Goal: Information Seeking & Learning: Check status

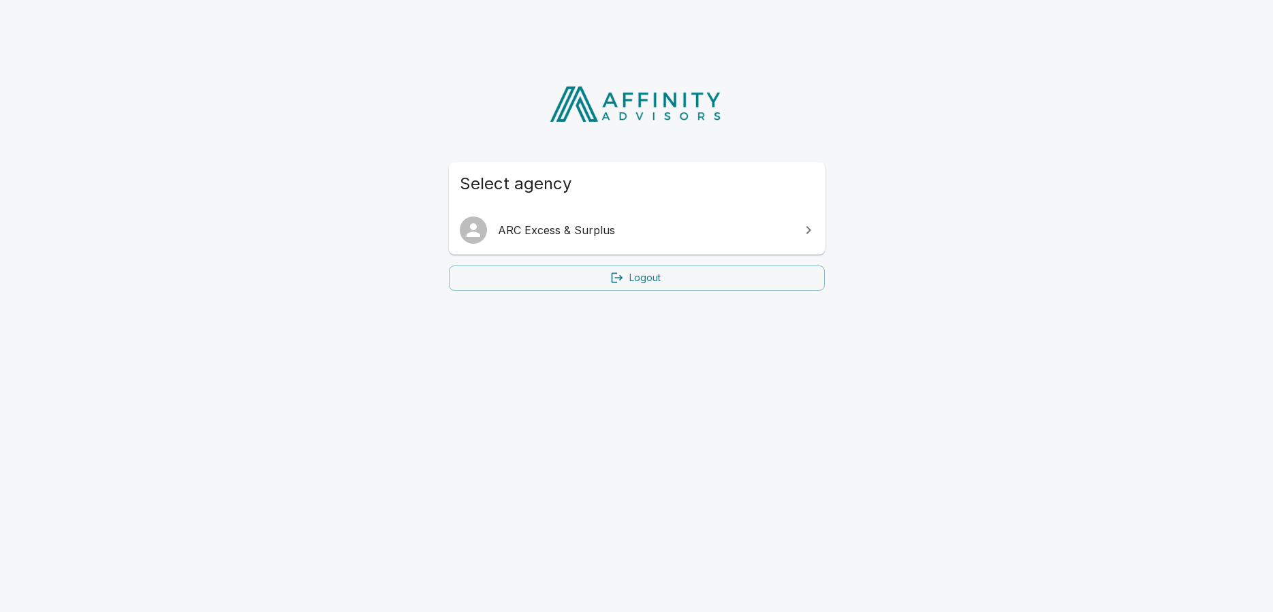
click at [576, 230] on span "ARC Excess & Surplus" at bounding box center [645, 230] width 294 height 16
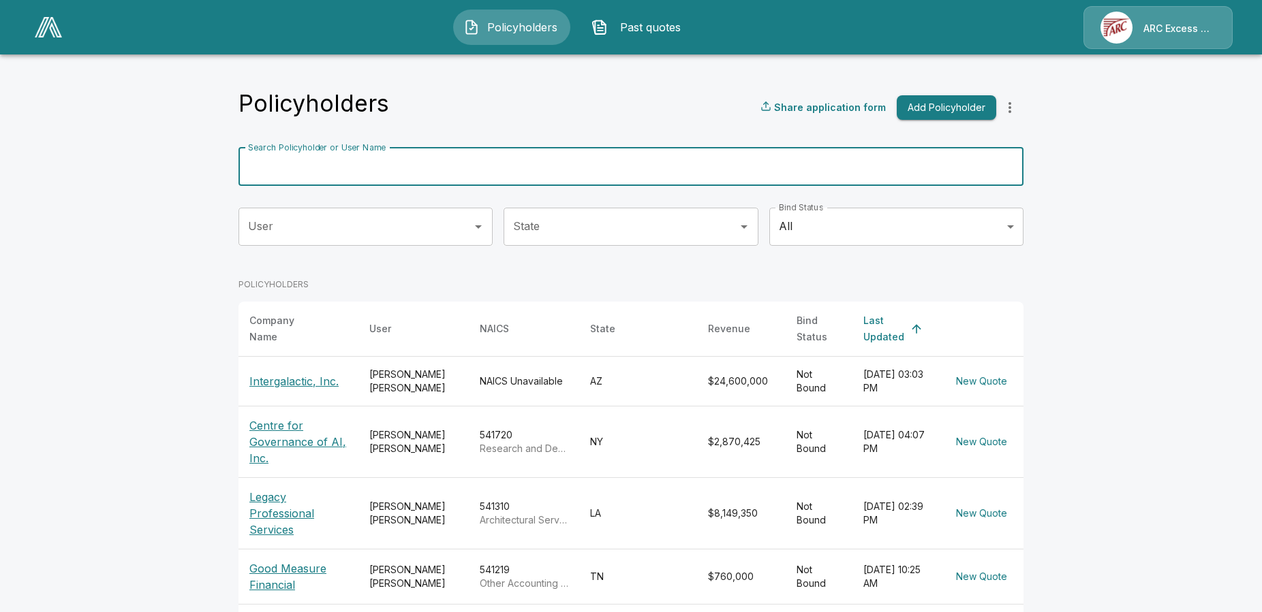
click at [591, 179] on input "Search Policyholder or User Name" at bounding box center [623, 167] width 770 height 38
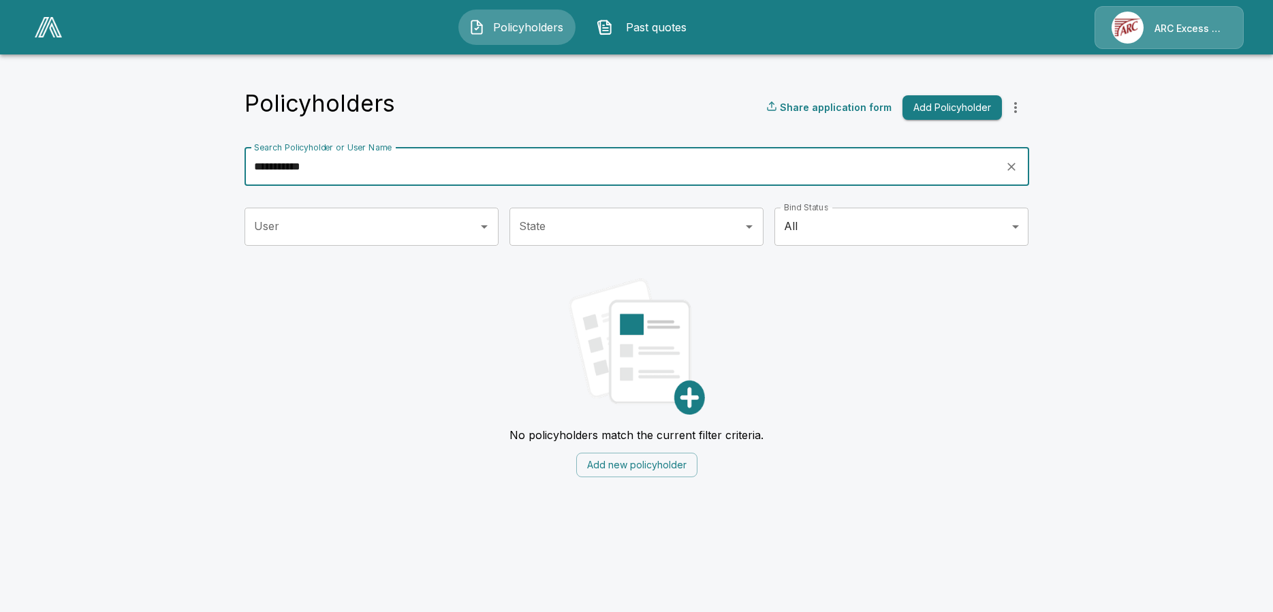
type input "******"
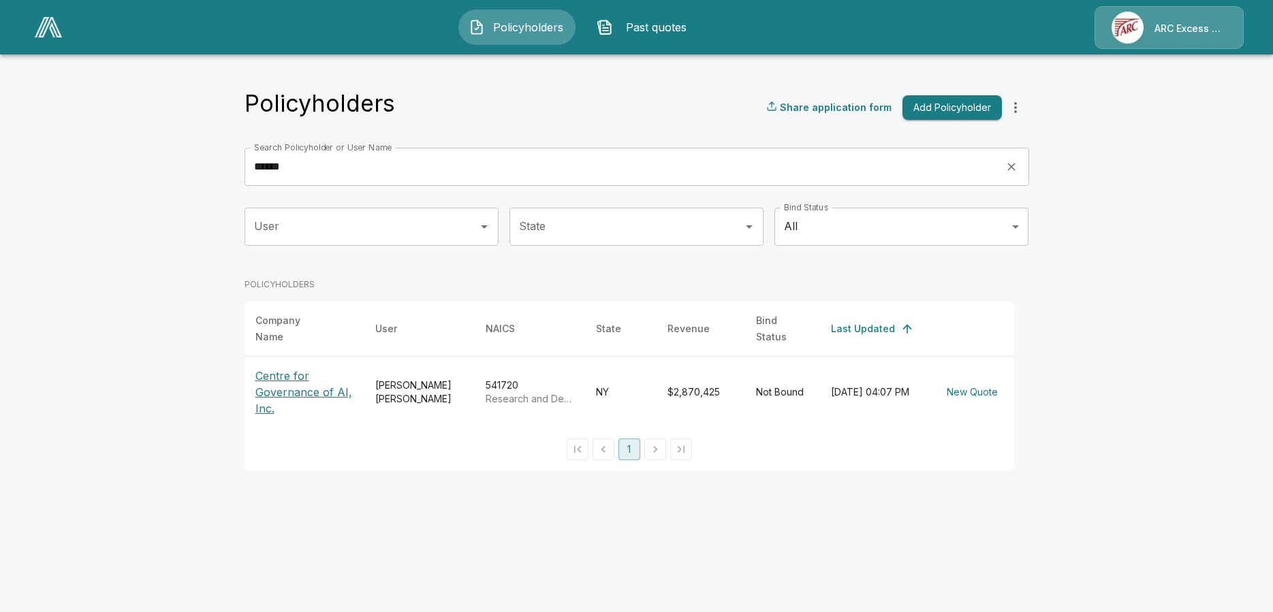
click at [295, 392] on p "Centre for Governance of AI, Inc." at bounding box center [304, 392] width 98 height 49
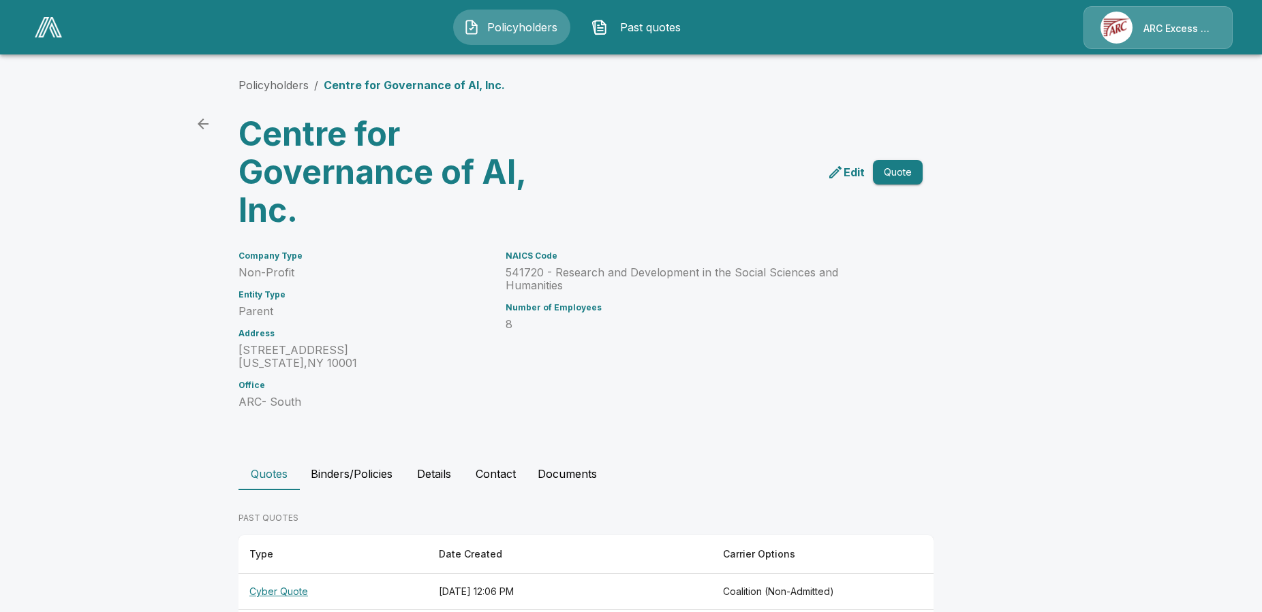
scroll to position [168, 0]
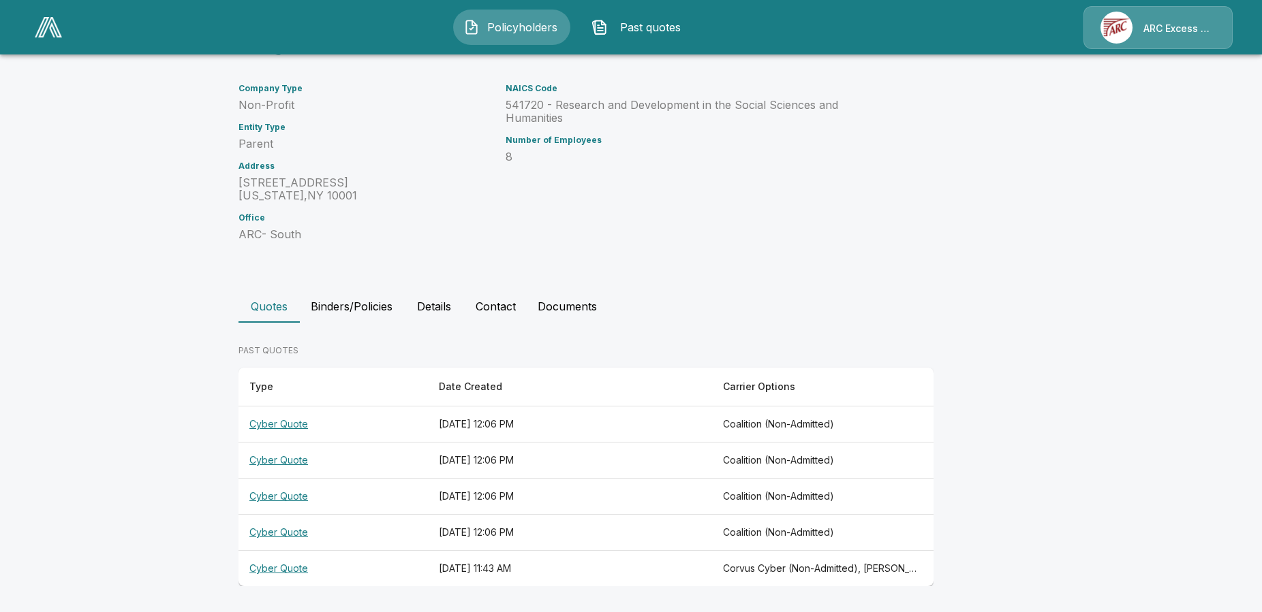
click at [284, 301] on button "Quotes" at bounding box center [268, 306] width 61 height 33
click at [586, 310] on button "Documents" at bounding box center [567, 306] width 81 height 33
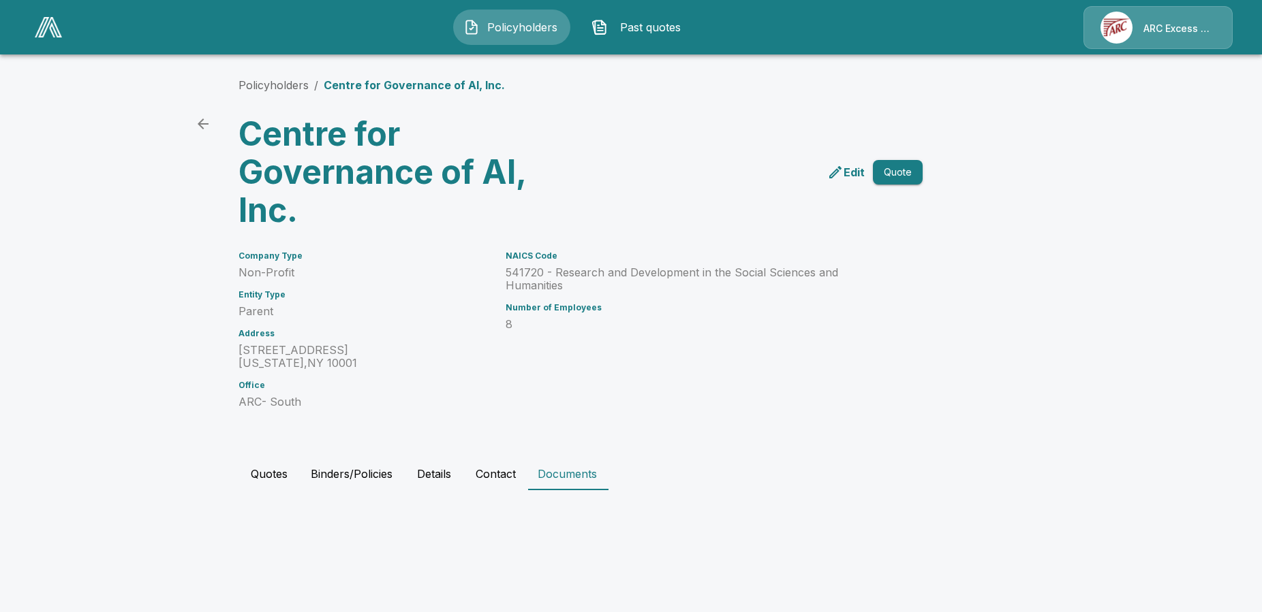
scroll to position [0, 0]
click at [277, 479] on button "Quotes" at bounding box center [268, 474] width 61 height 33
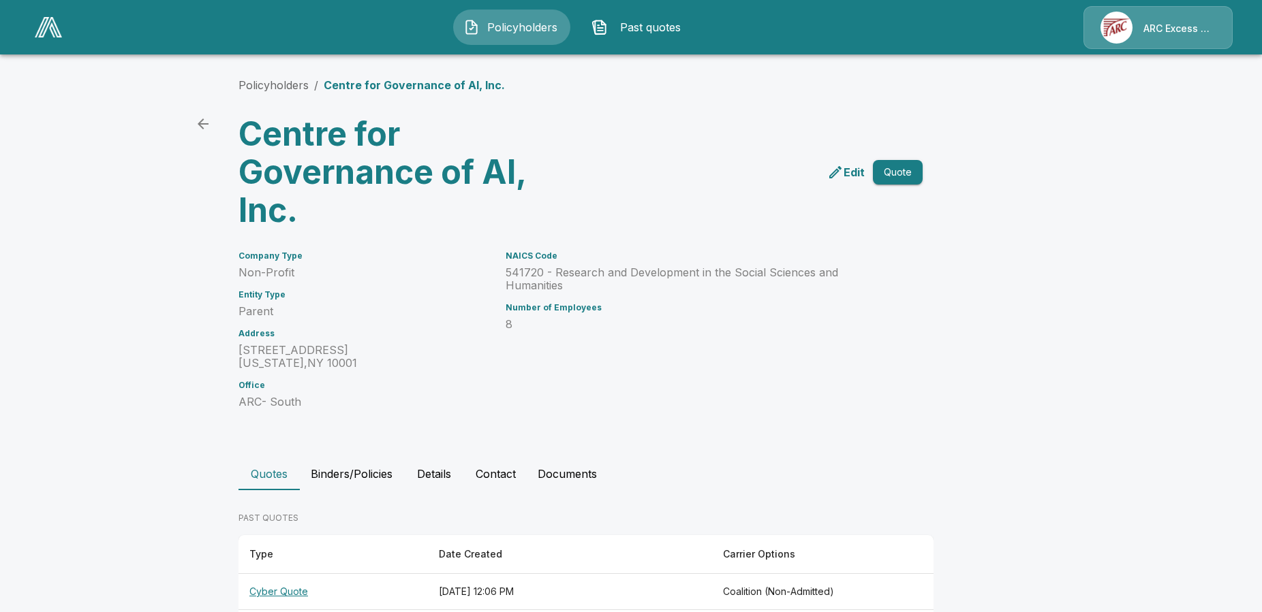
scroll to position [168, 0]
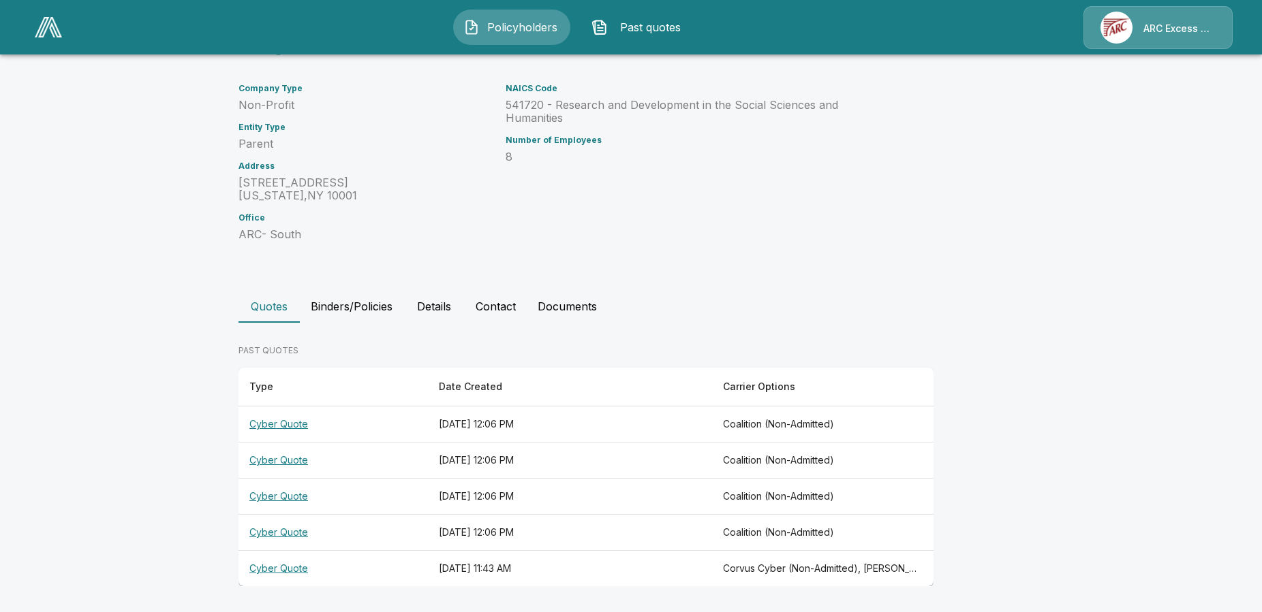
click at [287, 423] on th "Cyber Quote" at bounding box center [332, 425] width 189 height 36
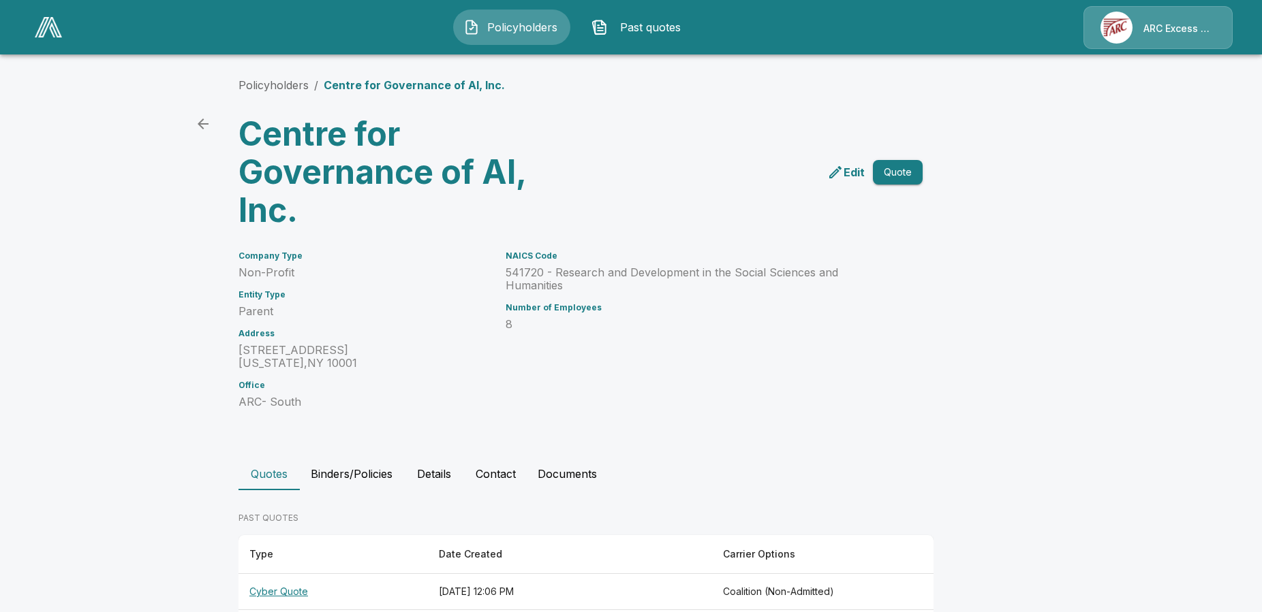
scroll to position [168, 0]
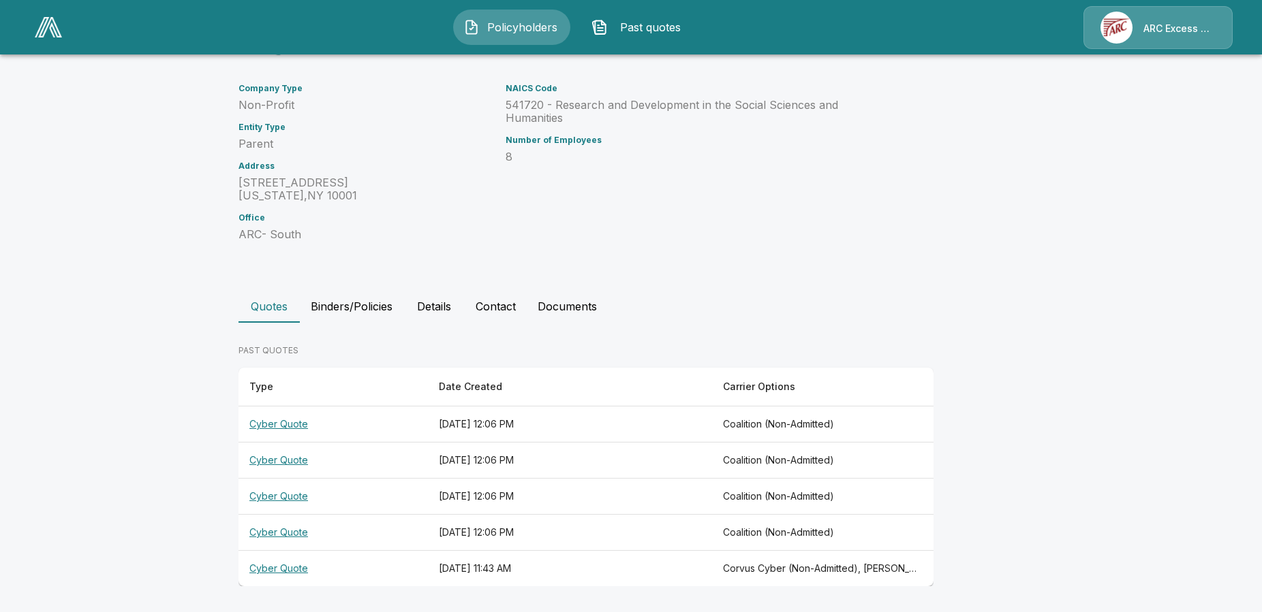
click at [291, 460] on th "Cyber Quote" at bounding box center [332, 461] width 189 height 36
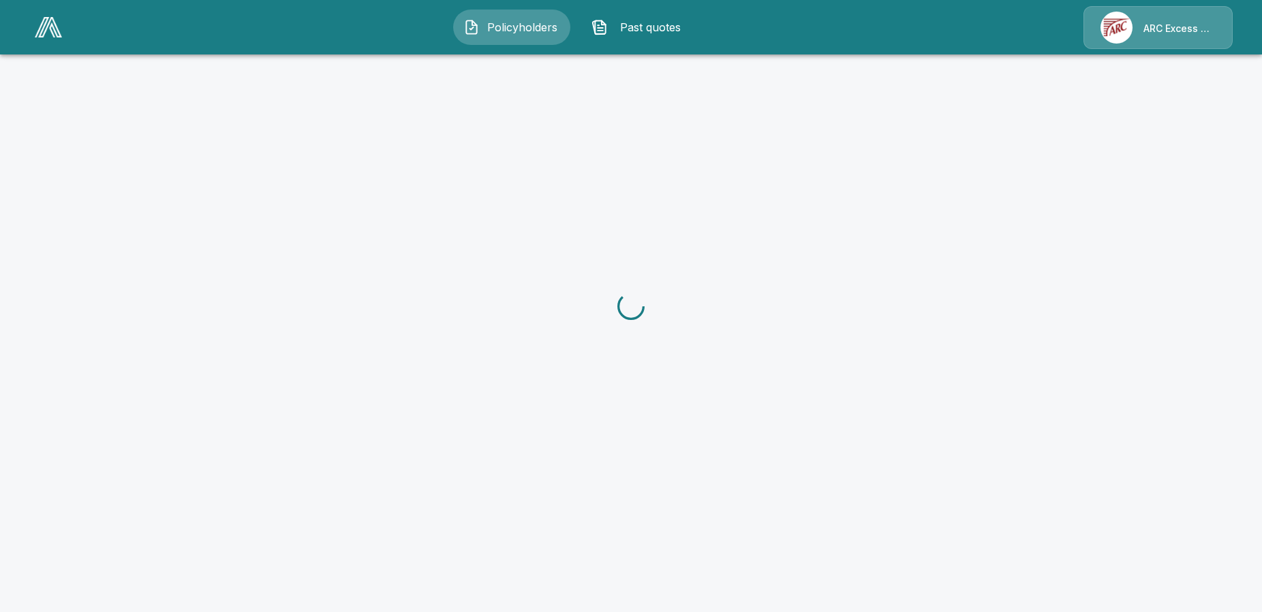
scroll to position [51, 0]
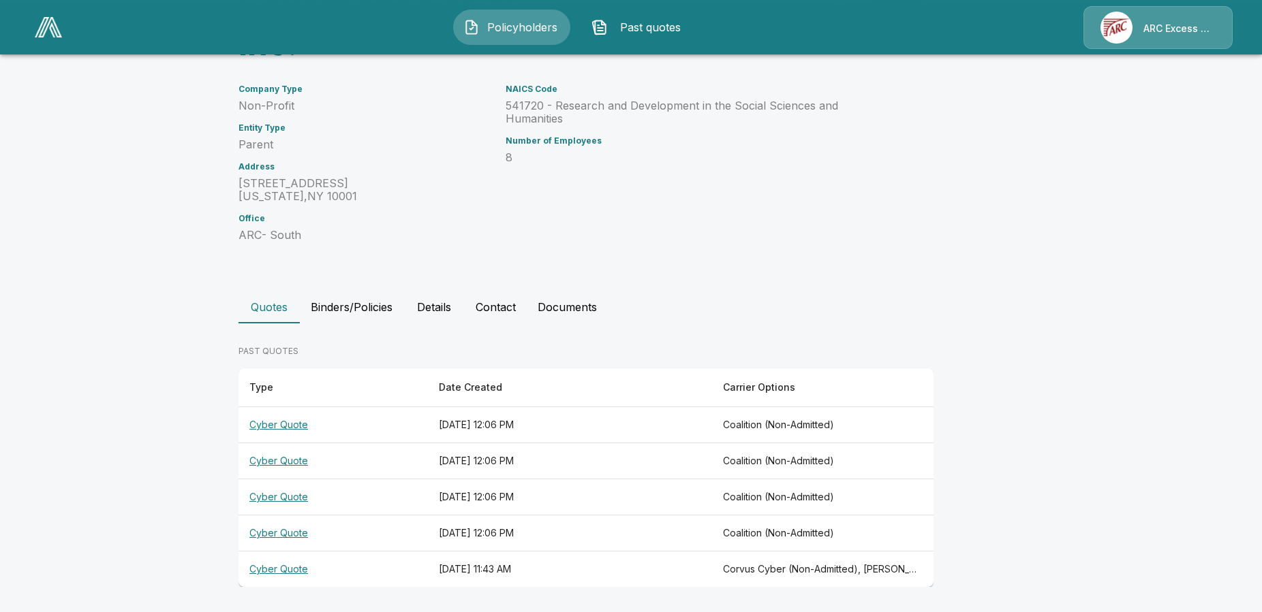
scroll to position [168, 0]
click at [292, 496] on th "Cyber Quote" at bounding box center [332, 497] width 189 height 36
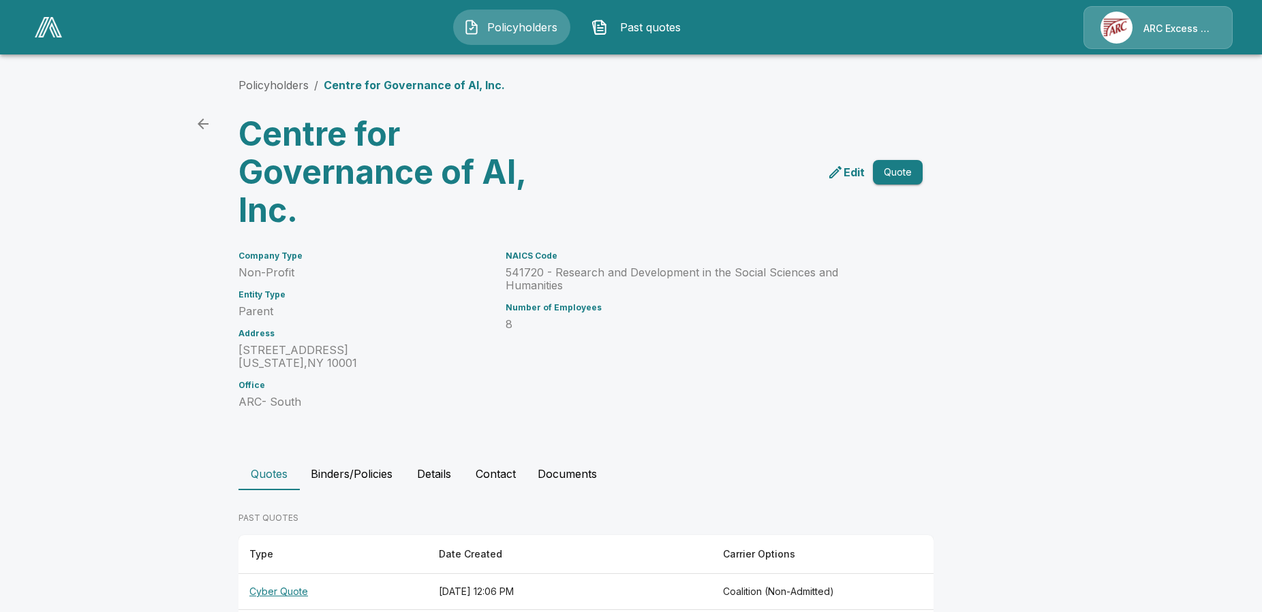
scroll to position [168, 0]
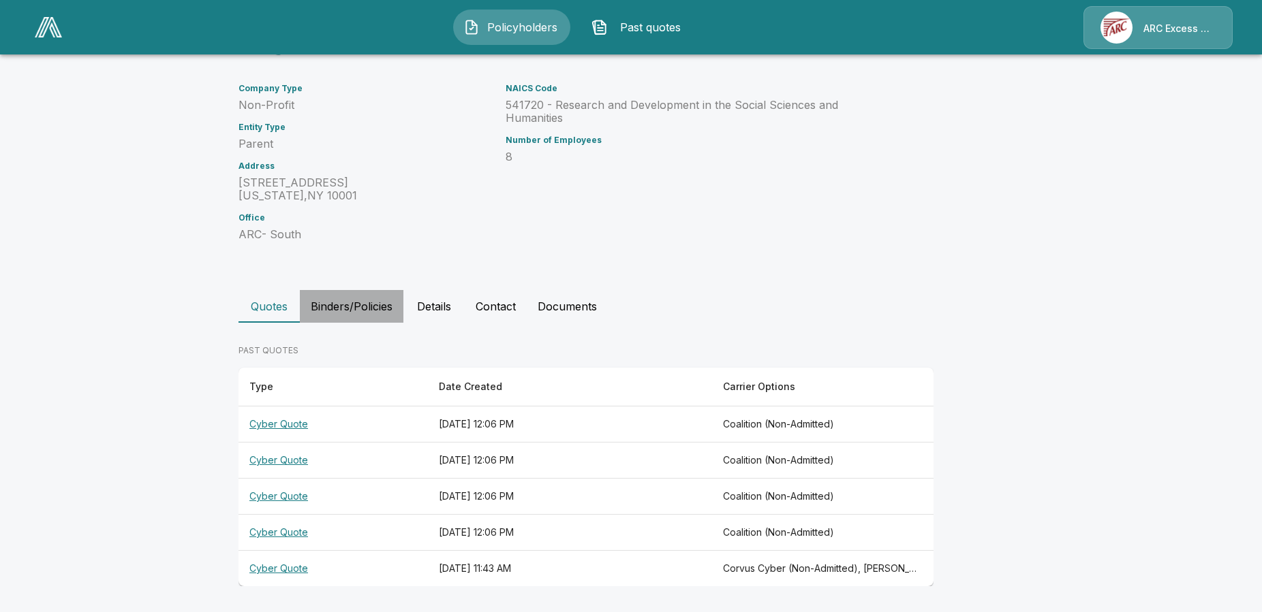
click at [358, 304] on button "Binders/Policies" at bounding box center [352, 306] width 104 height 33
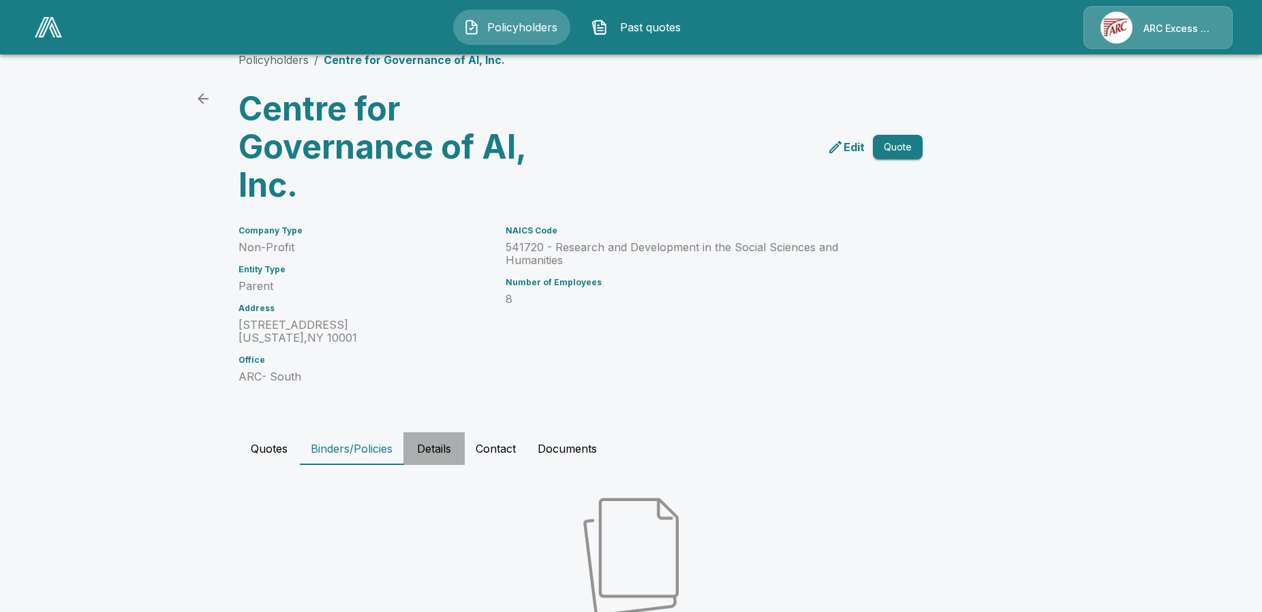
click at [432, 450] on button "Details" at bounding box center [433, 449] width 61 height 33
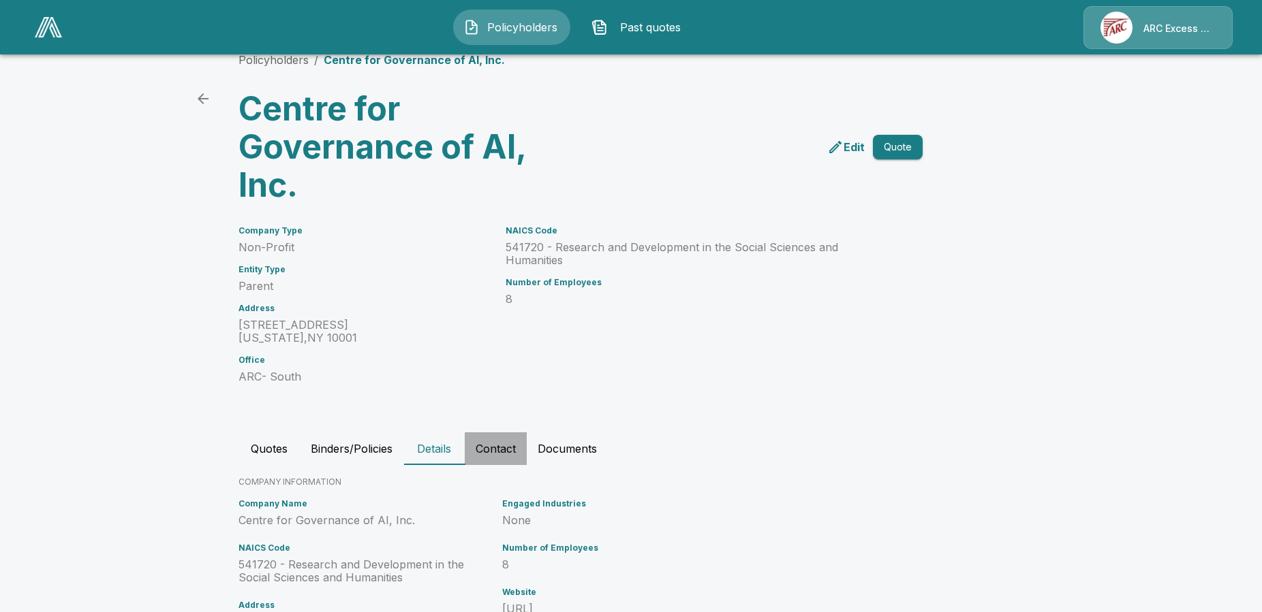
click at [507, 448] on button "Contact" at bounding box center [496, 449] width 62 height 33
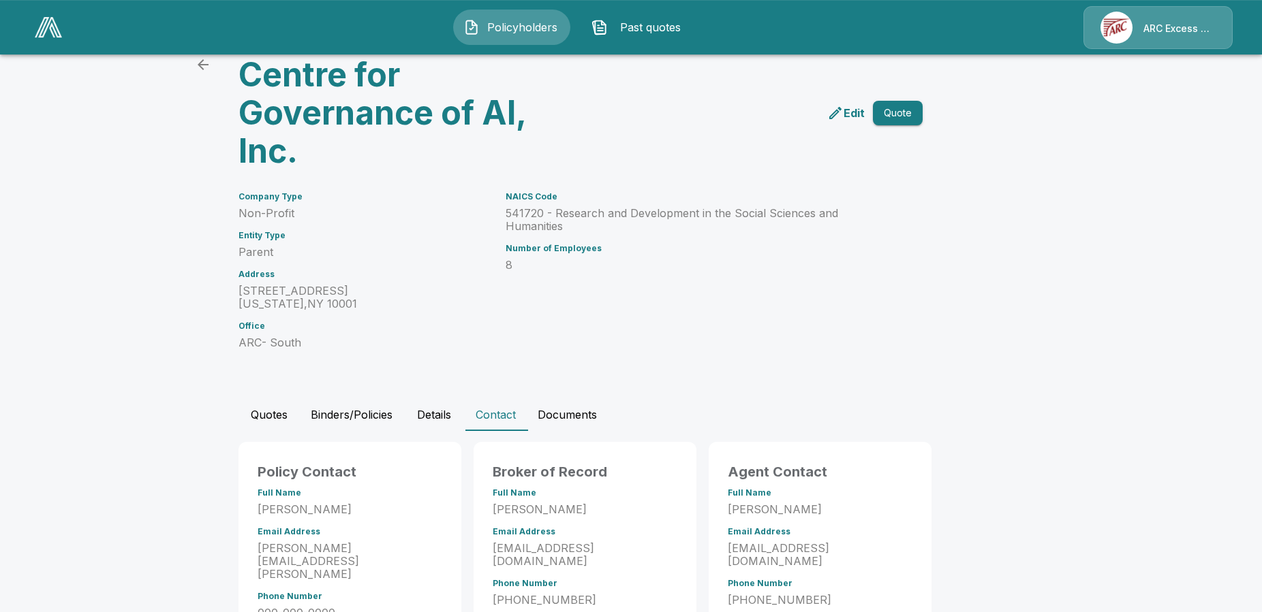
scroll to position [99, 0]
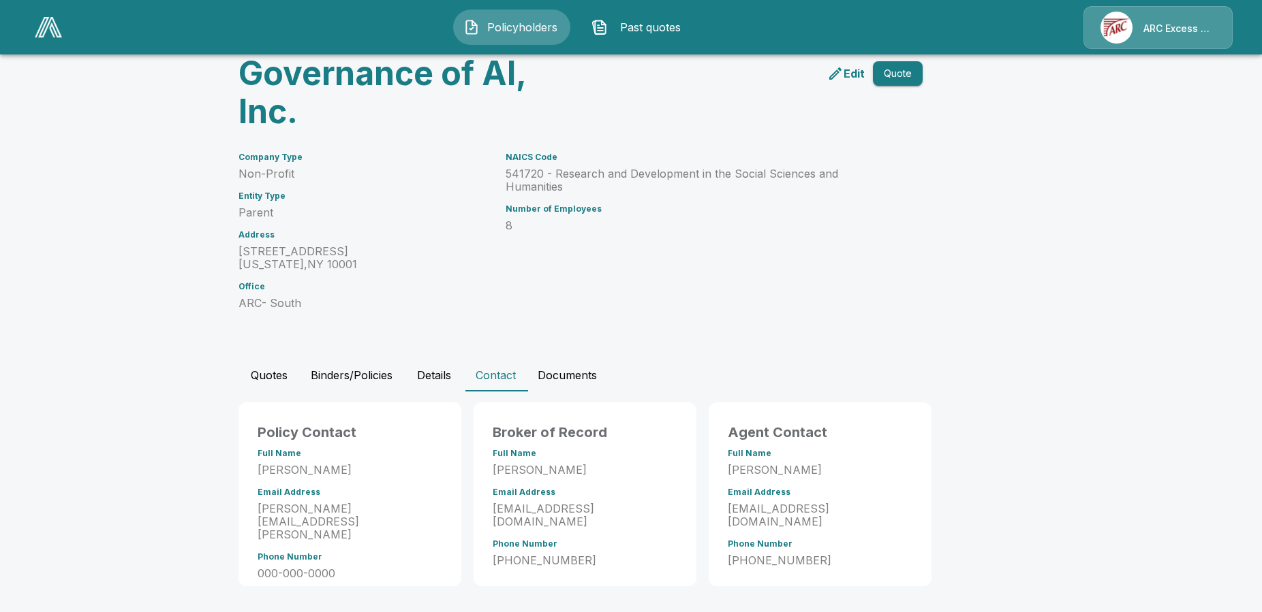
click at [574, 378] on button "Documents" at bounding box center [567, 375] width 81 height 33
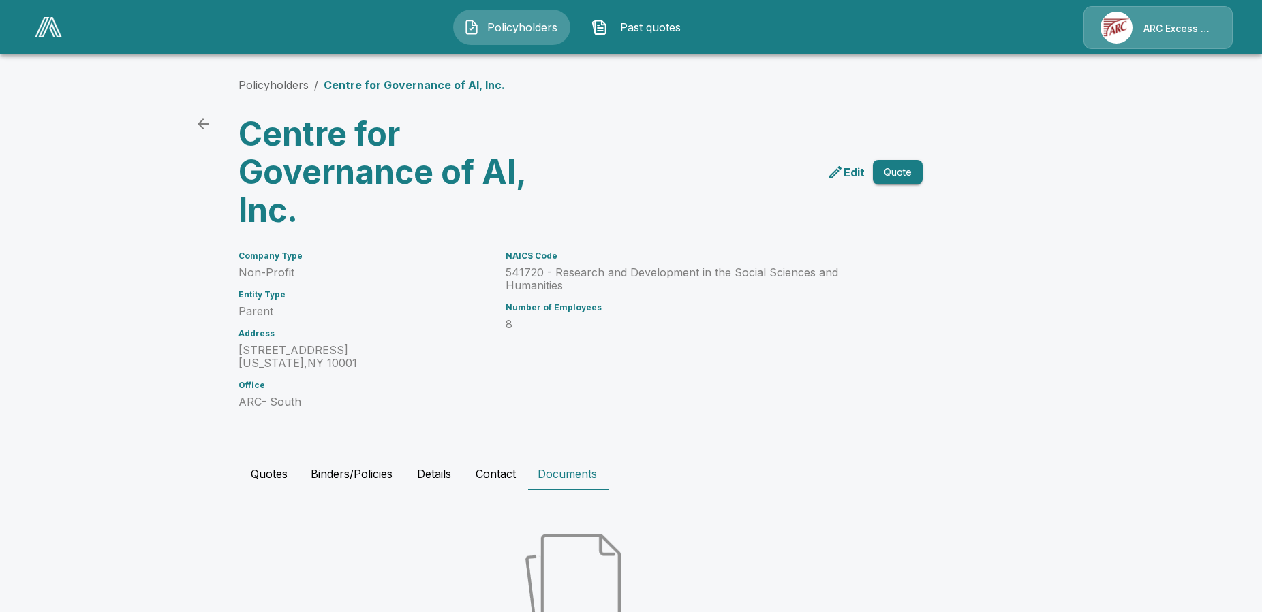
click at [283, 471] on button "Quotes" at bounding box center [268, 474] width 61 height 33
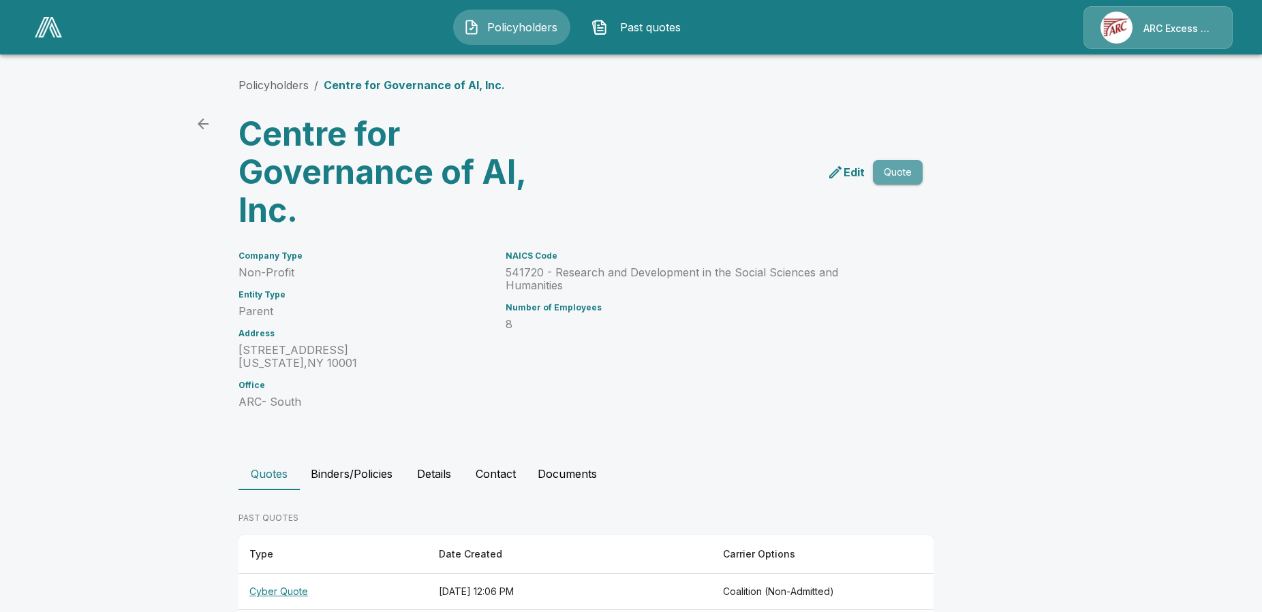
click at [900, 170] on button "Quote" at bounding box center [898, 172] width 50 height 25
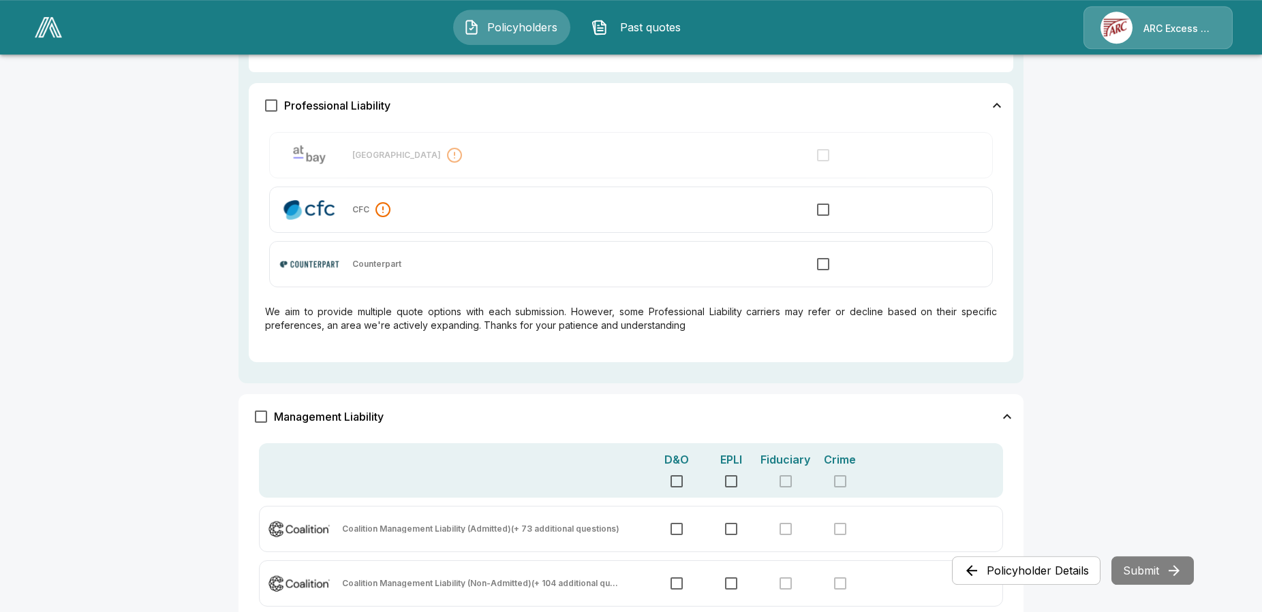
scroll to position [695, 0]
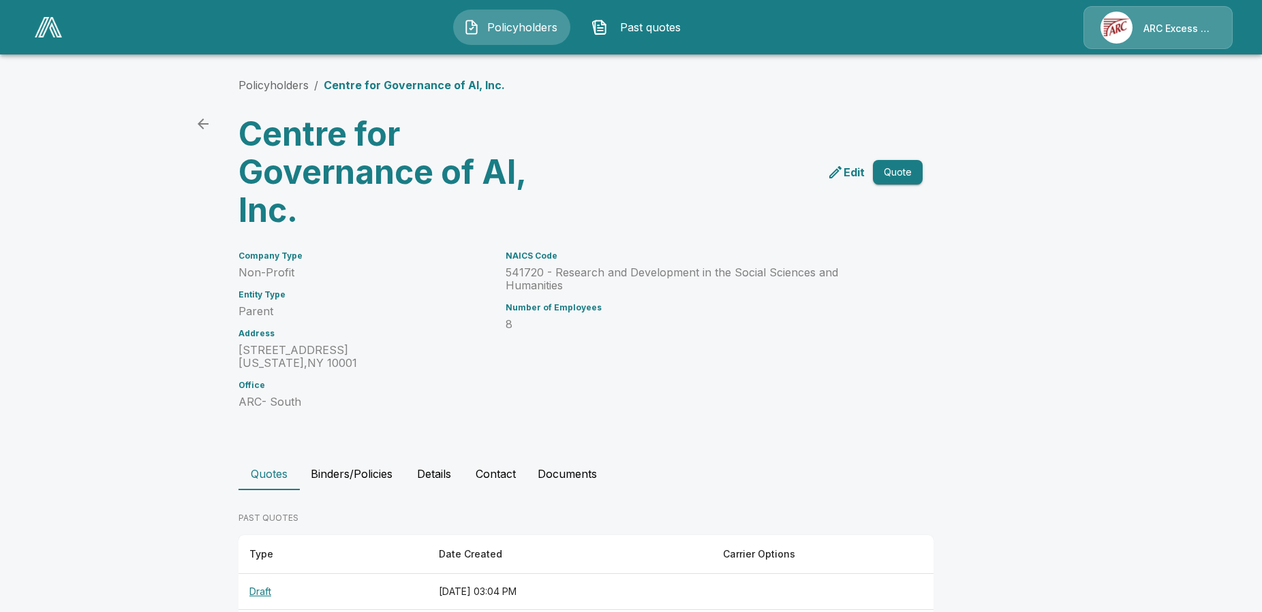
scroll to position [204, 0]
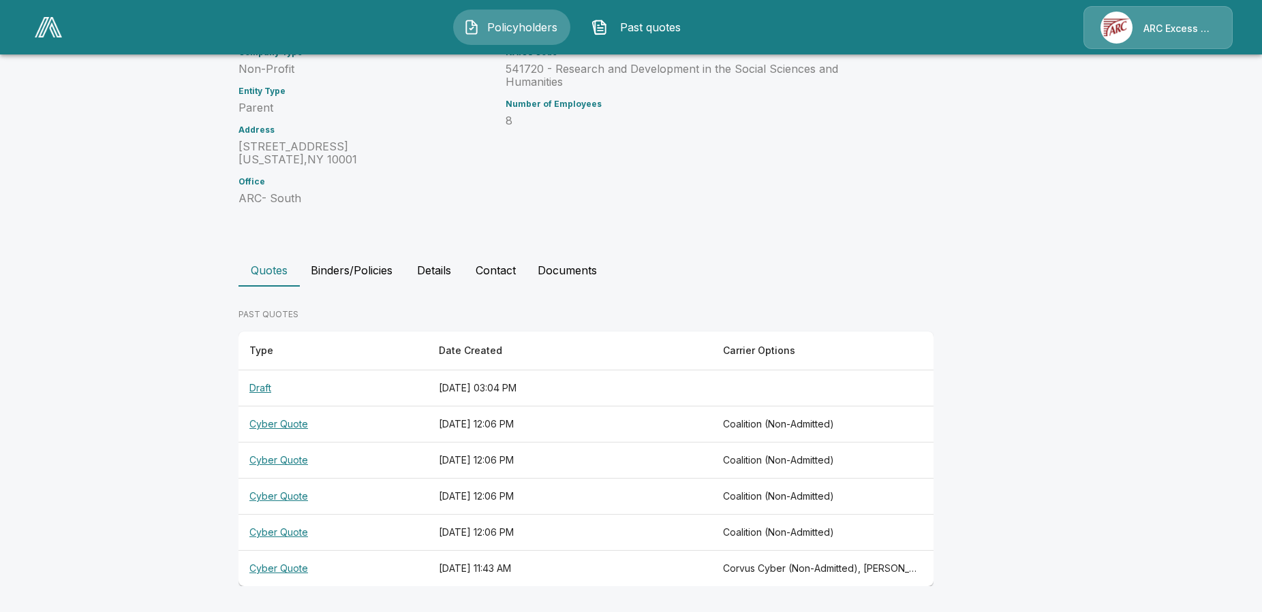
click at [266, 394] on th "Draft" at bounding box center [332, 389] width 189 height 36
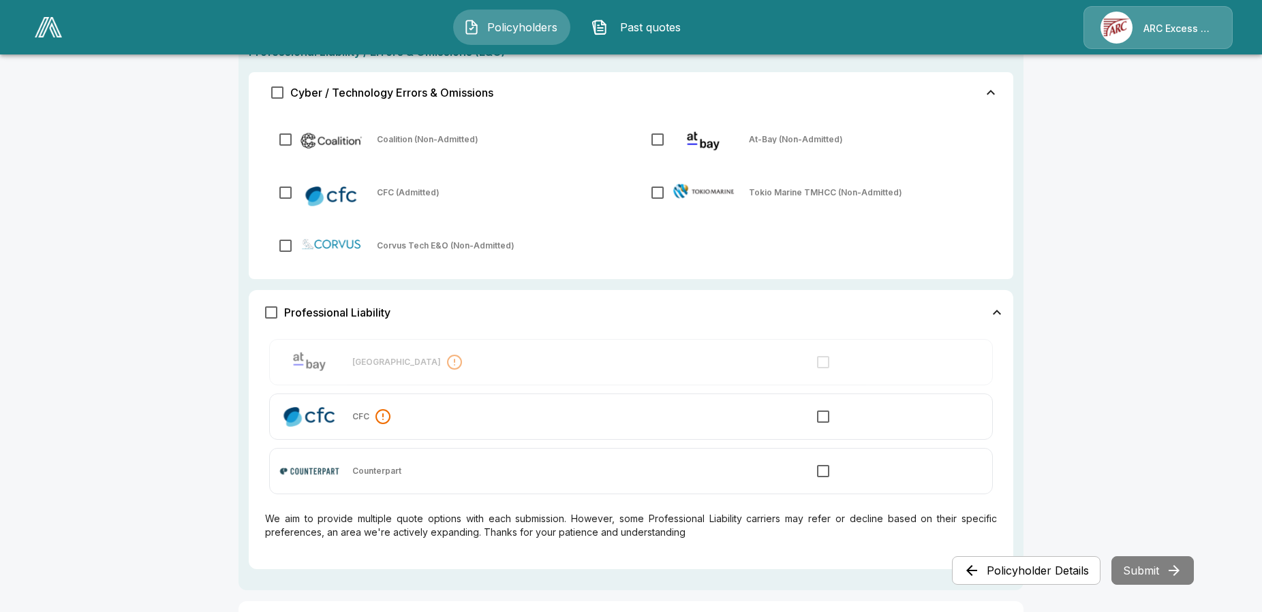
scroll to position [44, 0]
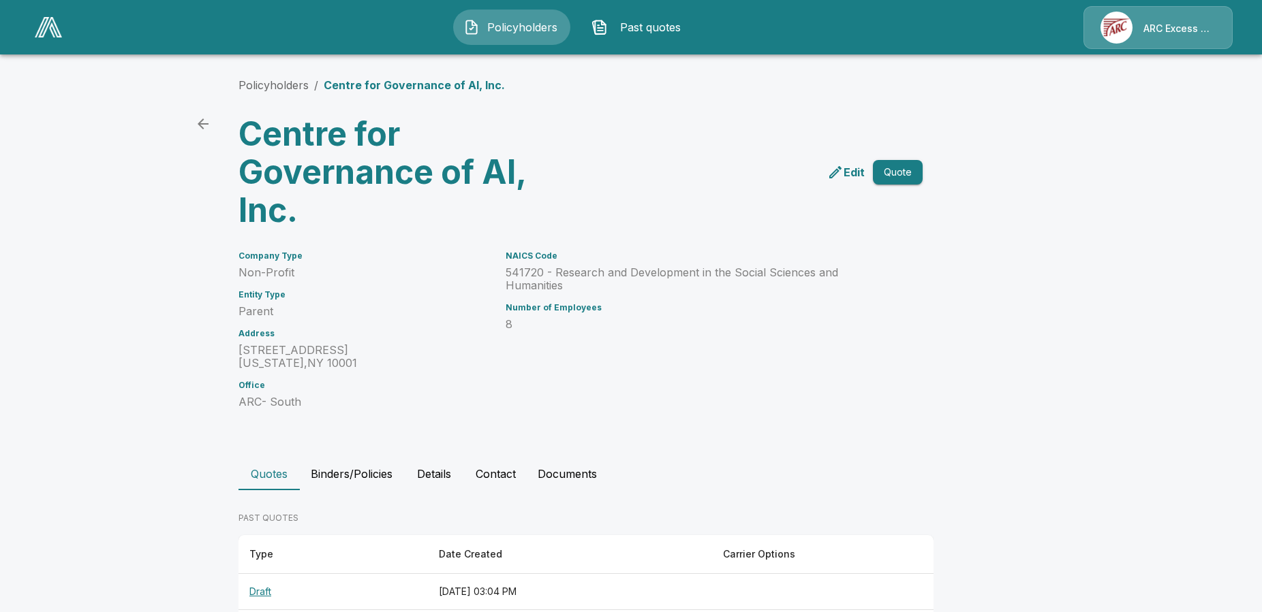
click at [448, 475] on button "Details" at bounding box center [433, 474] width 61 height 33
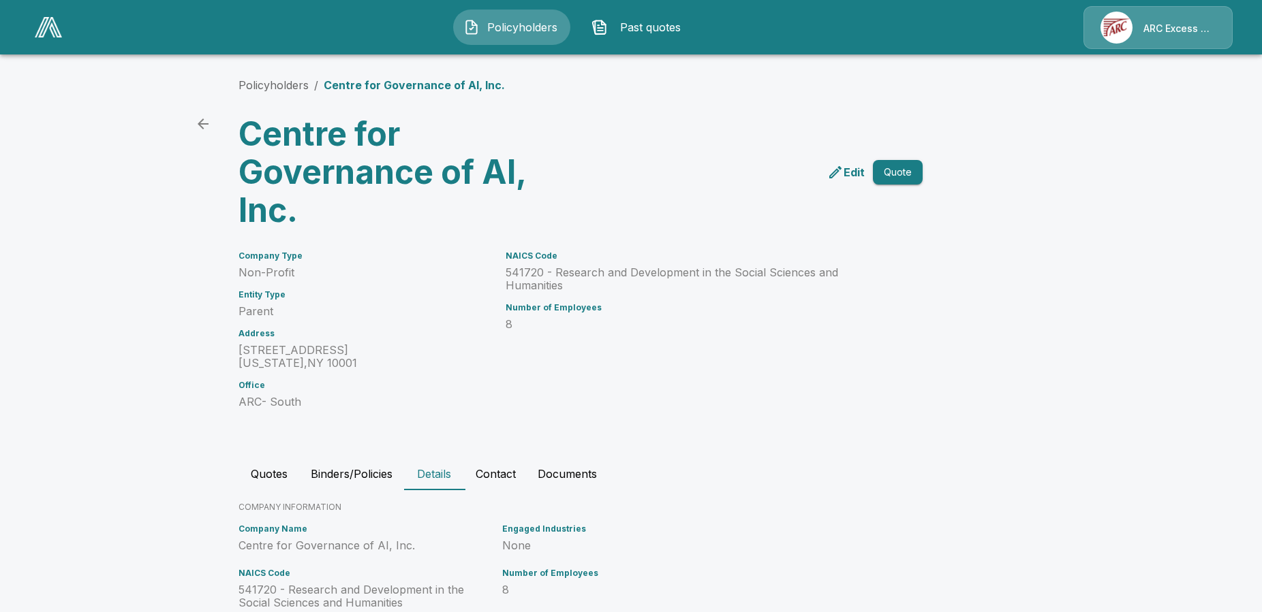
scroll to position [274, 0]
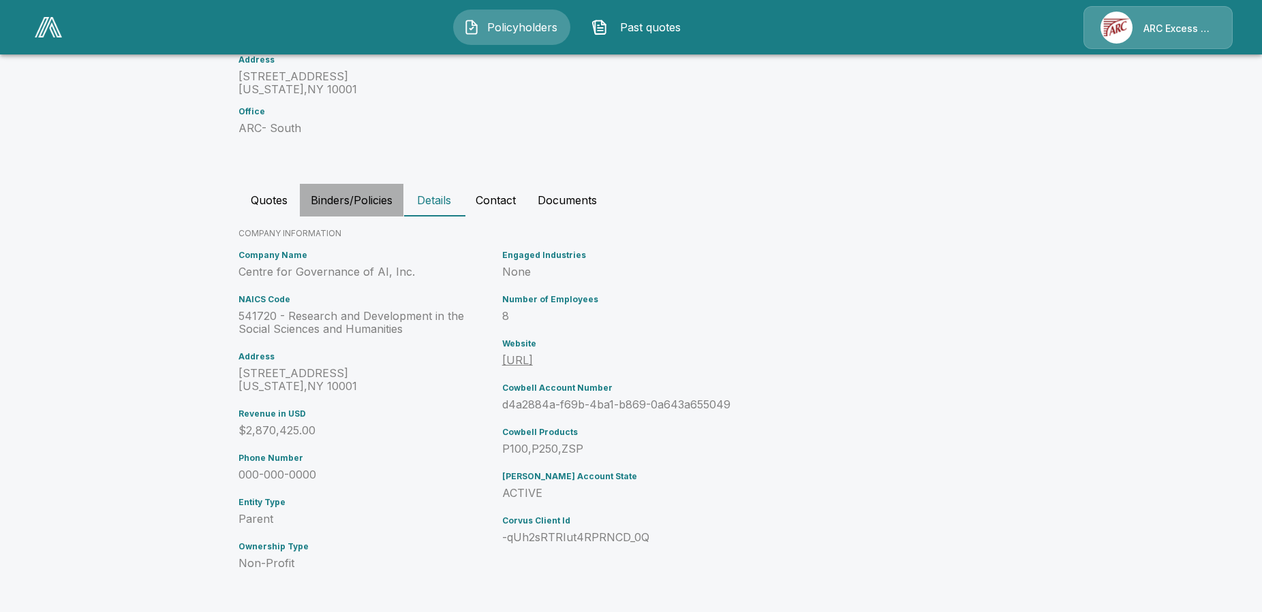
click at [347, 211] on button "Binders/Policies" at bounding box center [352, 200] width 104 height 33
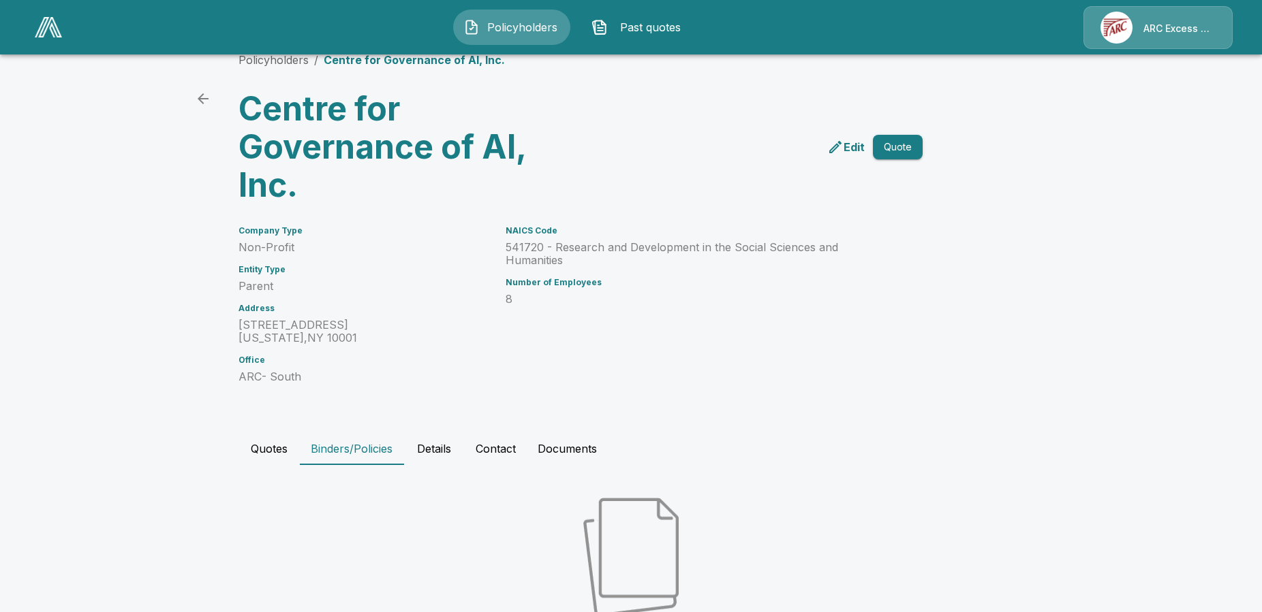
scroll to position [163, 0]
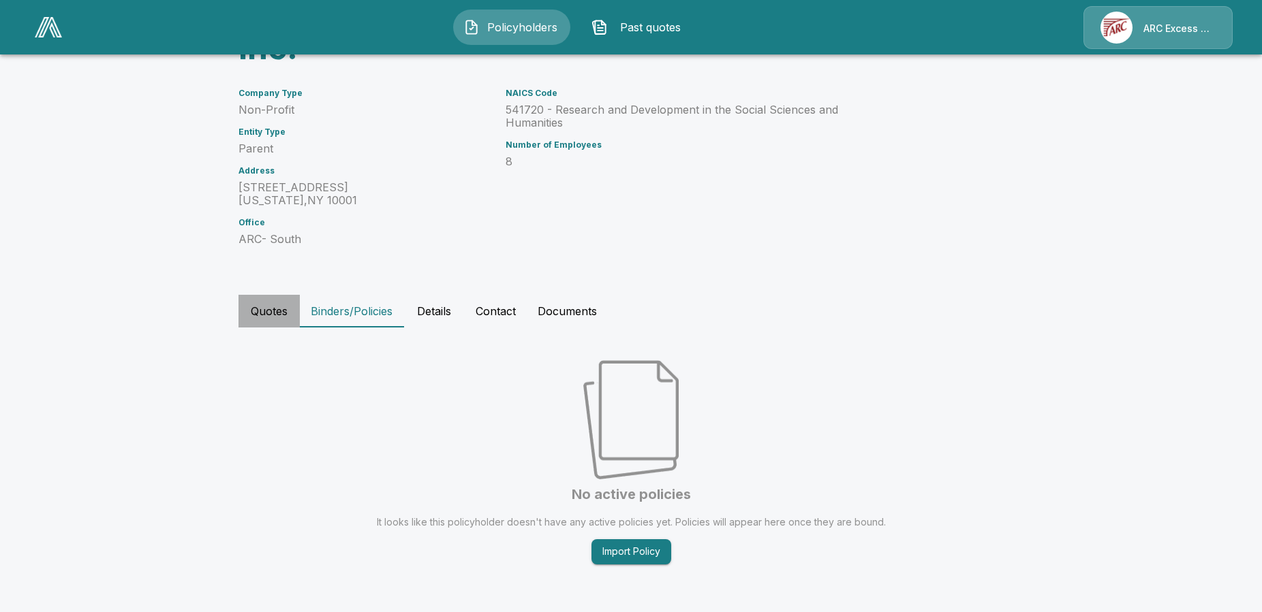
click at [273, 315] on button "Quotes" at bounding box center [268, 311] width 61 height 33
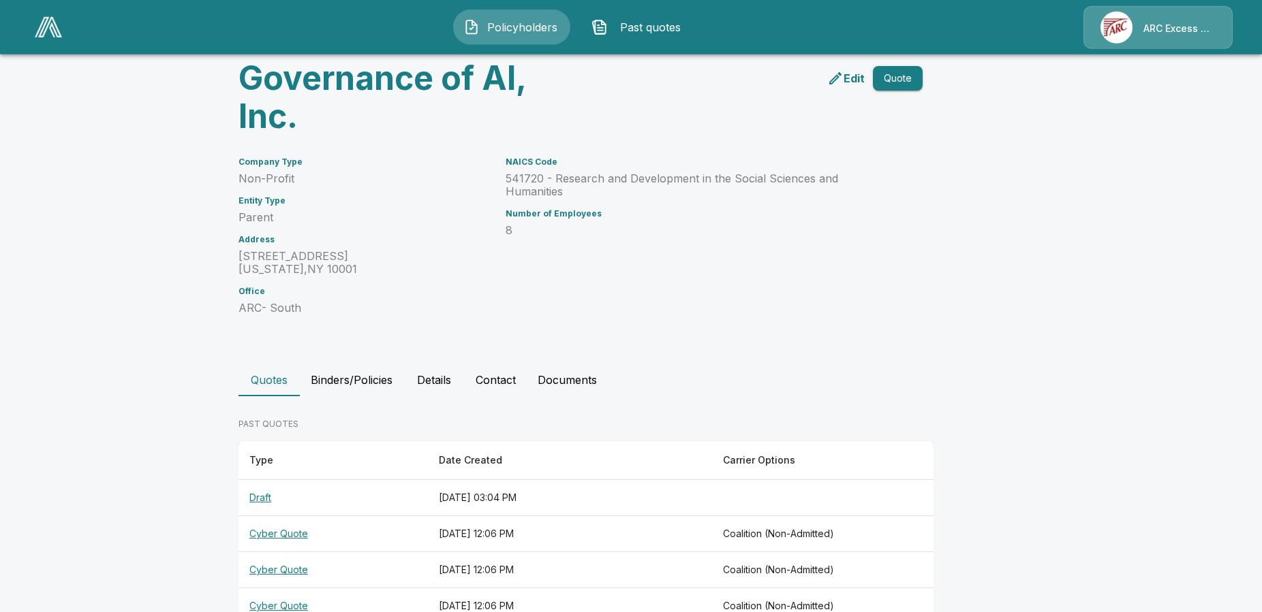
scroll to position [0, 0]
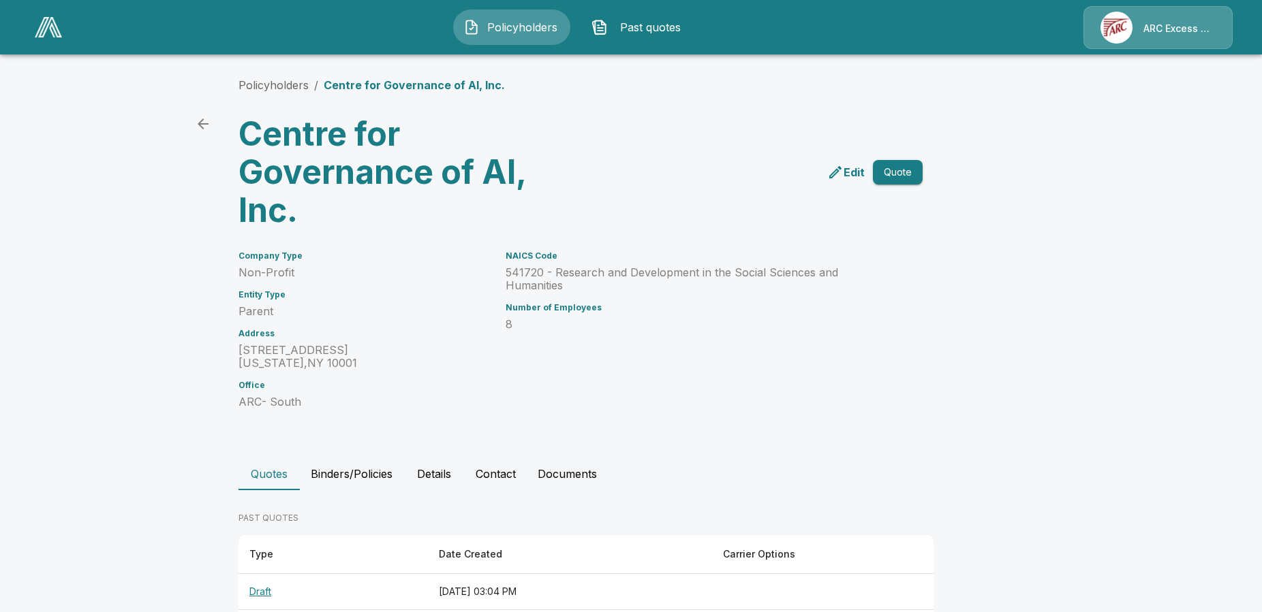
click at [421, 85] on p "Centre for Governance of AI, Inc." at bounding box center [414, 85] width 181 height 16
click at [366, 169] on h3 "Centre for Governance of AI, Inc." at bounding box center [406, 172] width 337 height 114
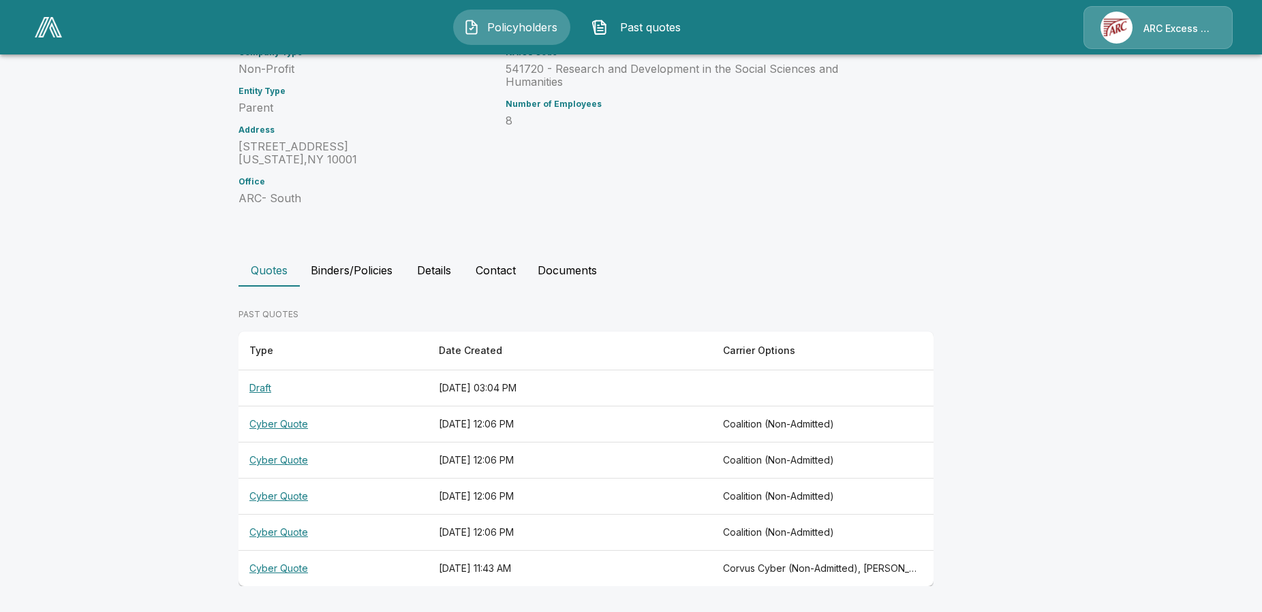
scroll to position [65, 0]
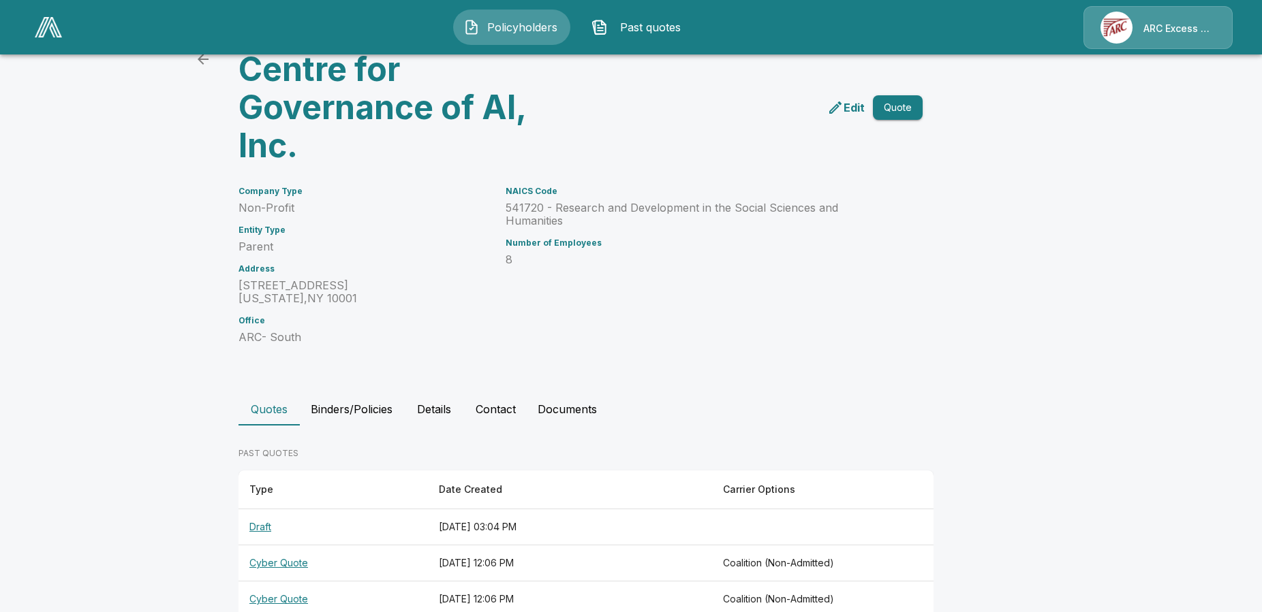
click at [503, 404] on button "Contact" at bounding box center [496, 409] width 62 height 33
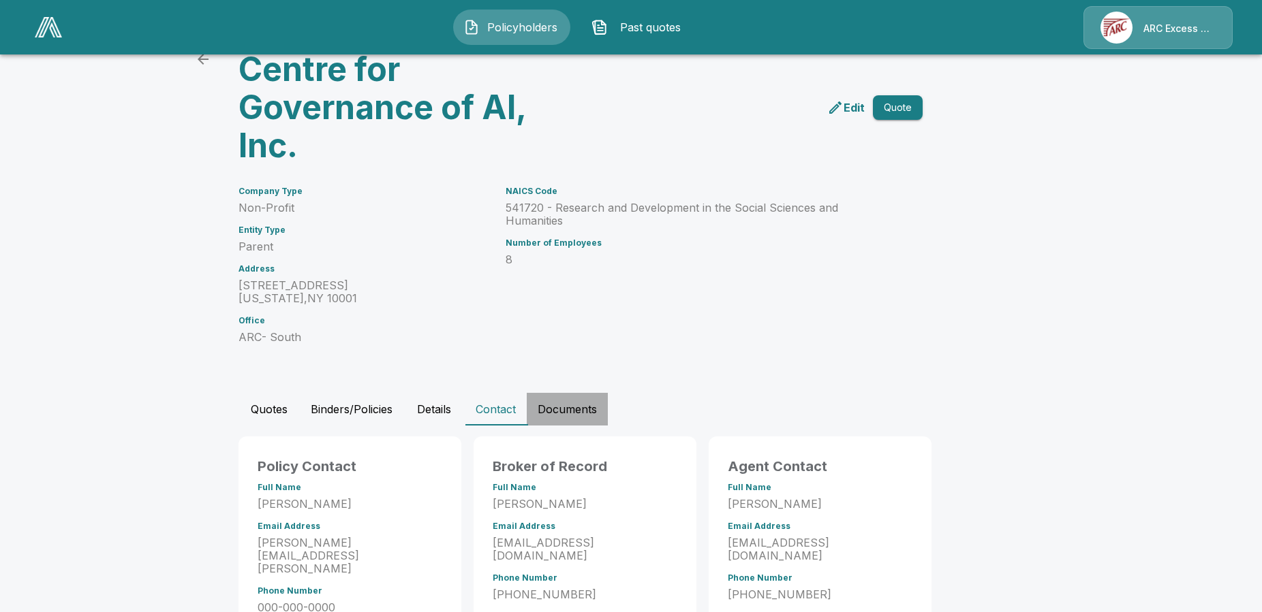
click at [582, 411] on button "Documents" at bounding box center [567, 409] width 81 height 33
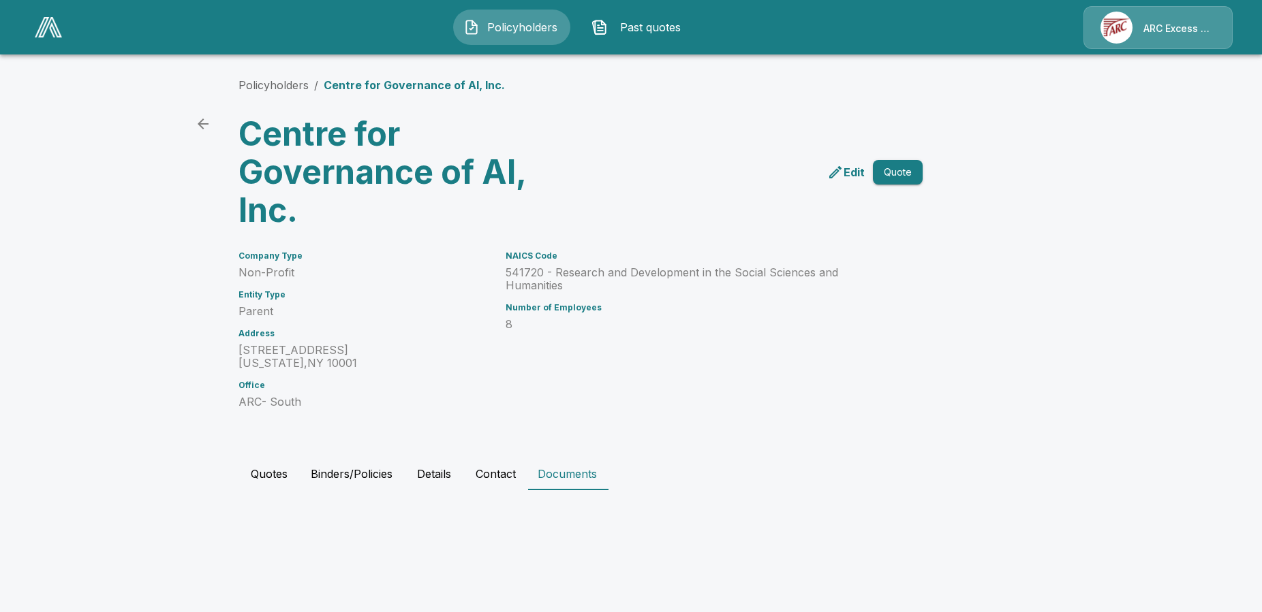
scroll to position [0, 0]
click at [283, 469] on button "Quotes" at bounding box center [268, 474] width 61 height 33
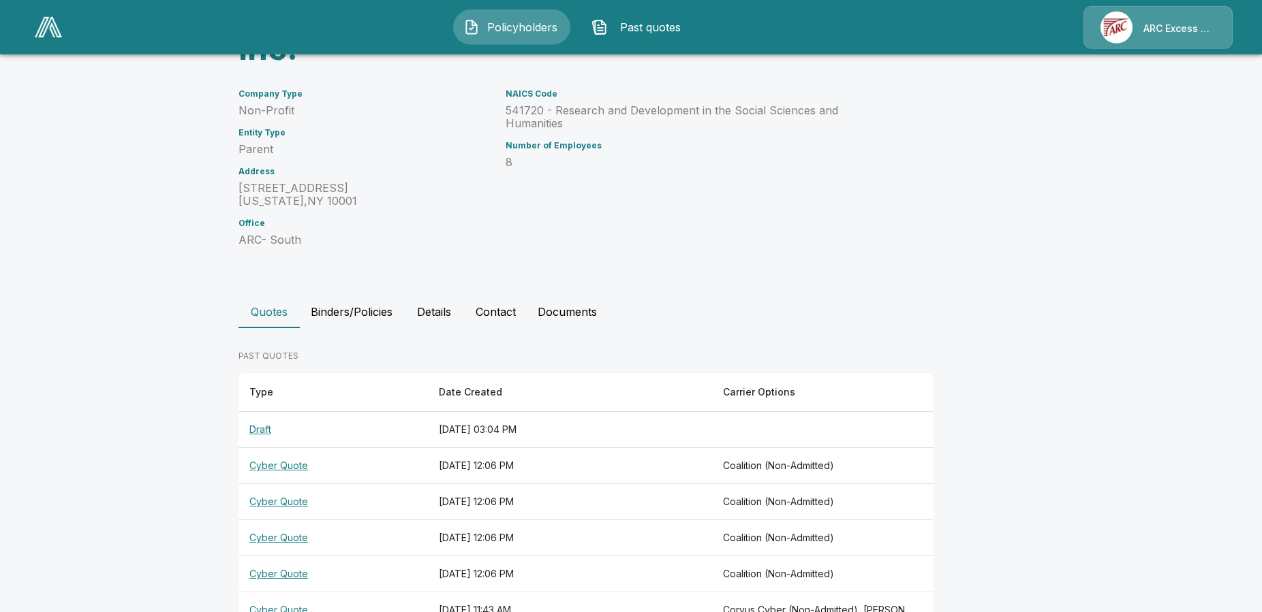
scroll to position [204, 0]
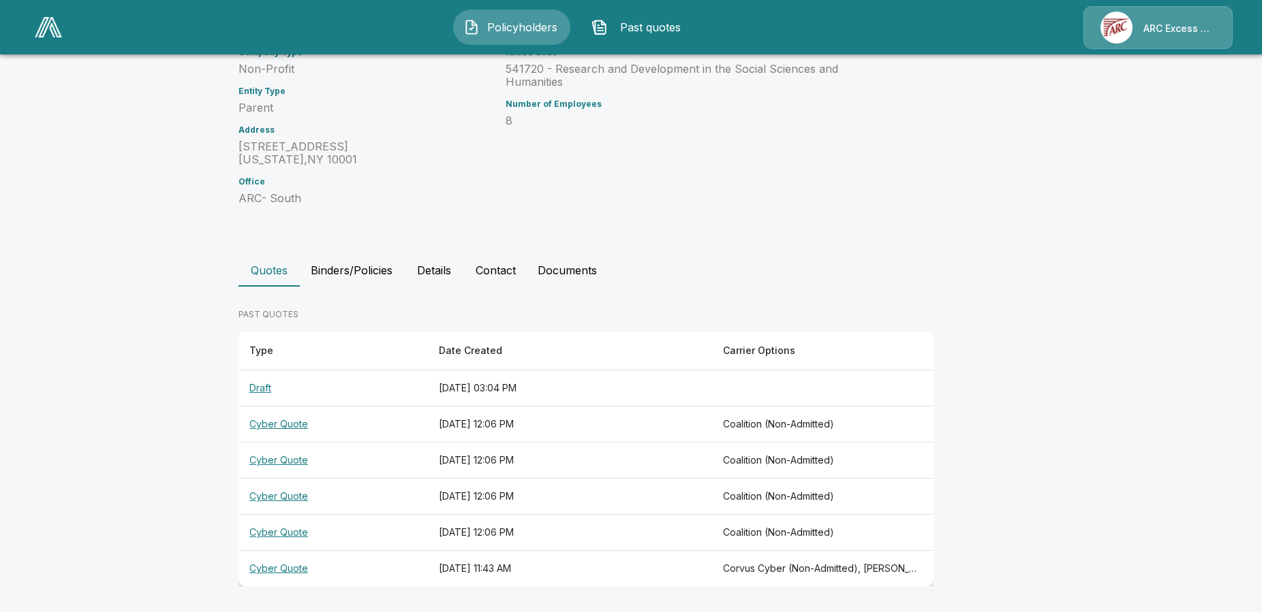
click at [369, 282] on button "Binders/Policies" at bounding box center [352, 270] width 104 height 33
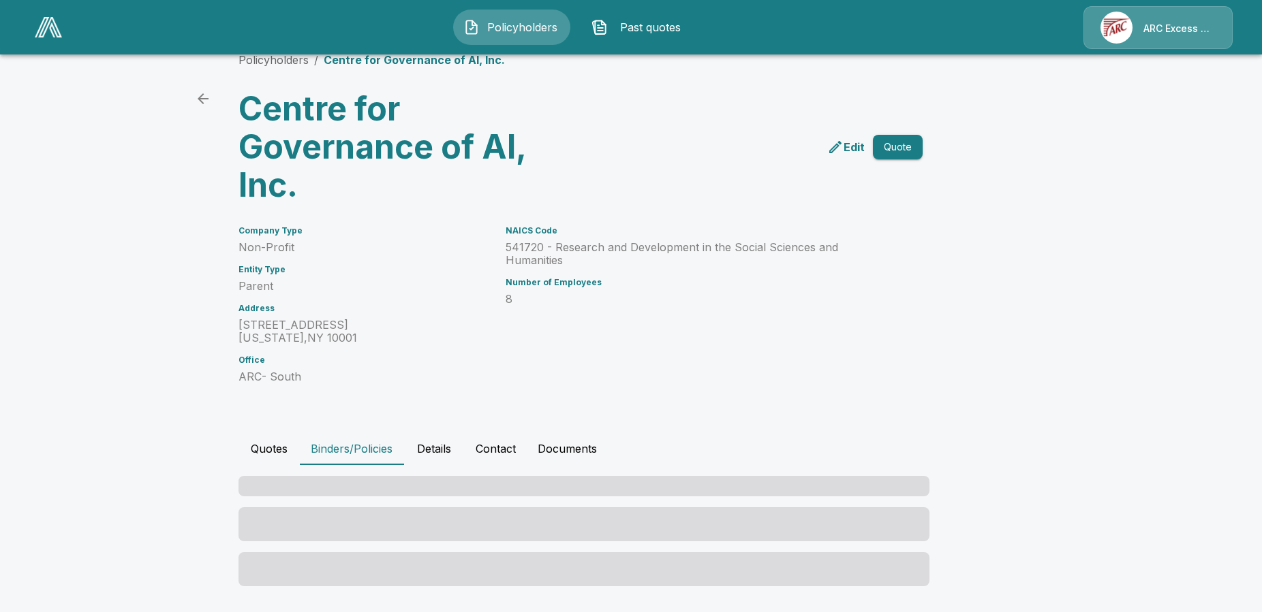
scroll to position [25, 0]
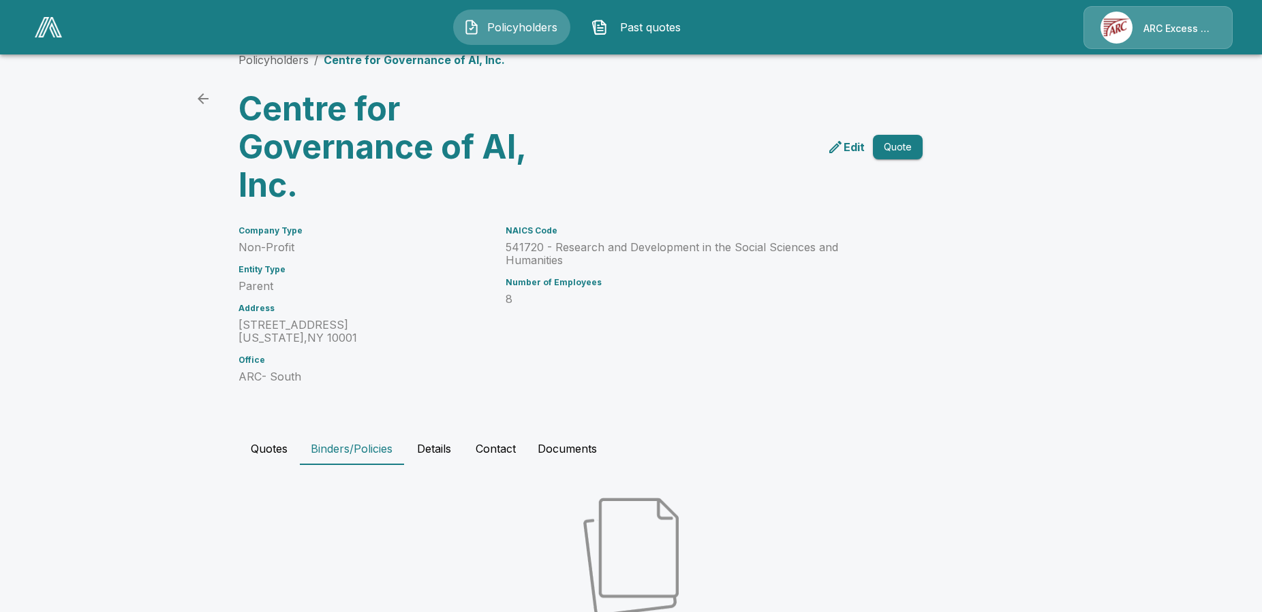
click at [443, 447] on button "Details" at bounding box center [433, 449] width 61 height 33
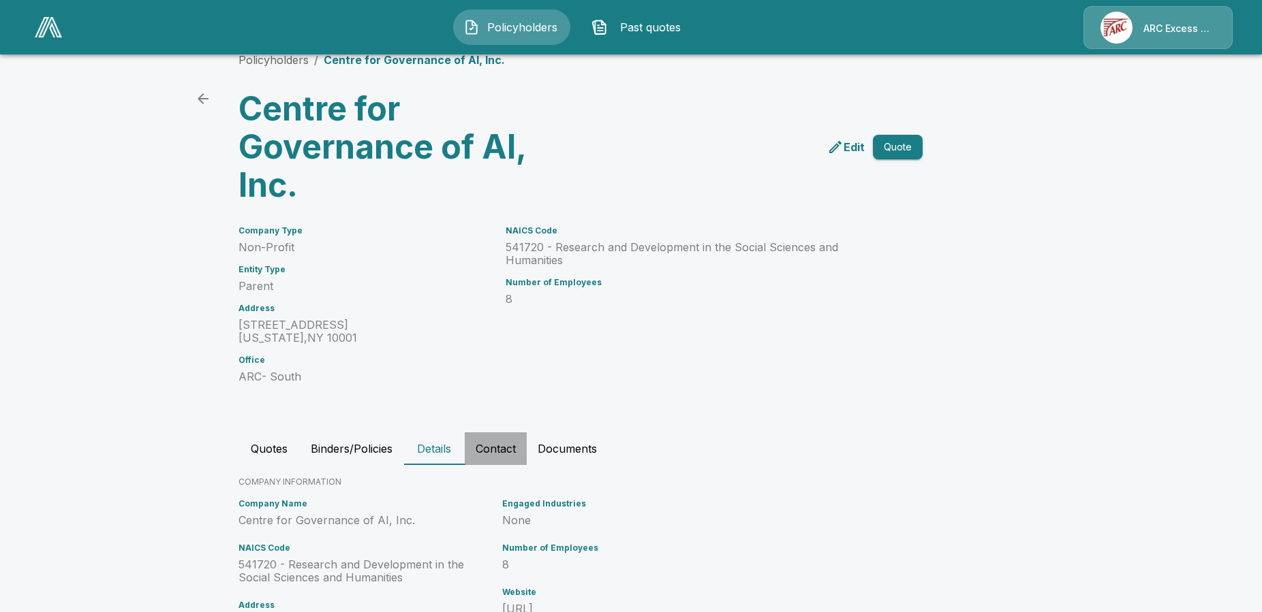
click at [502, 451] on button "Contact" at bounding box center [496, 449] width 62 height 33
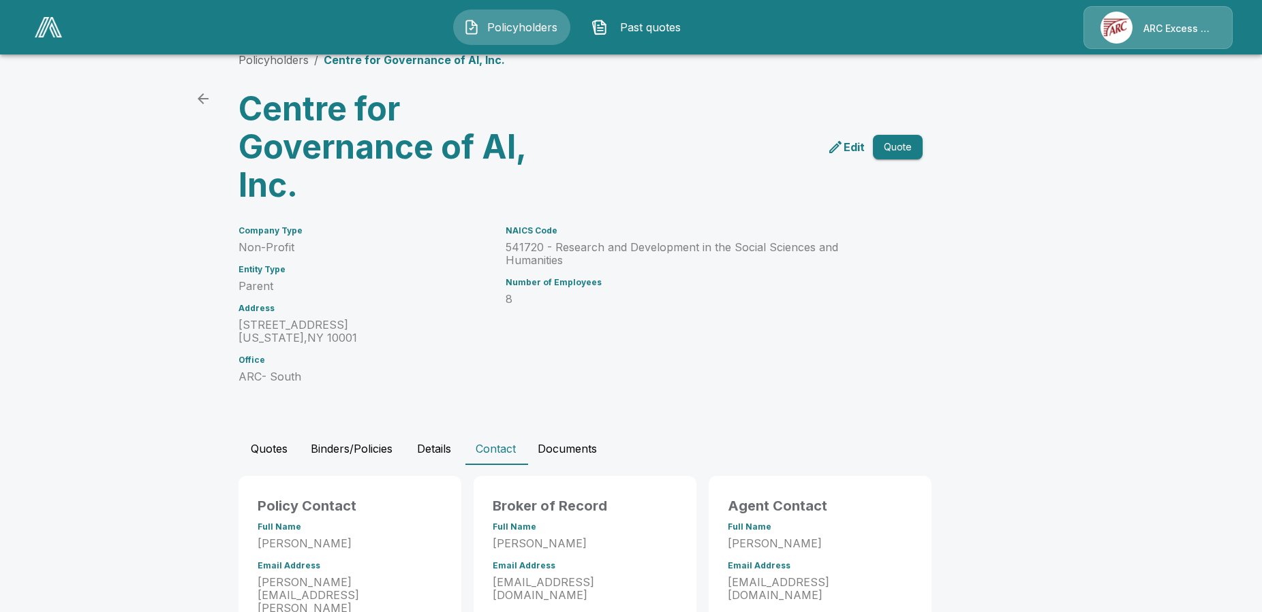
click at [581, 448] on button "Documents" at bounding box center [567, 449] width 81 height 33
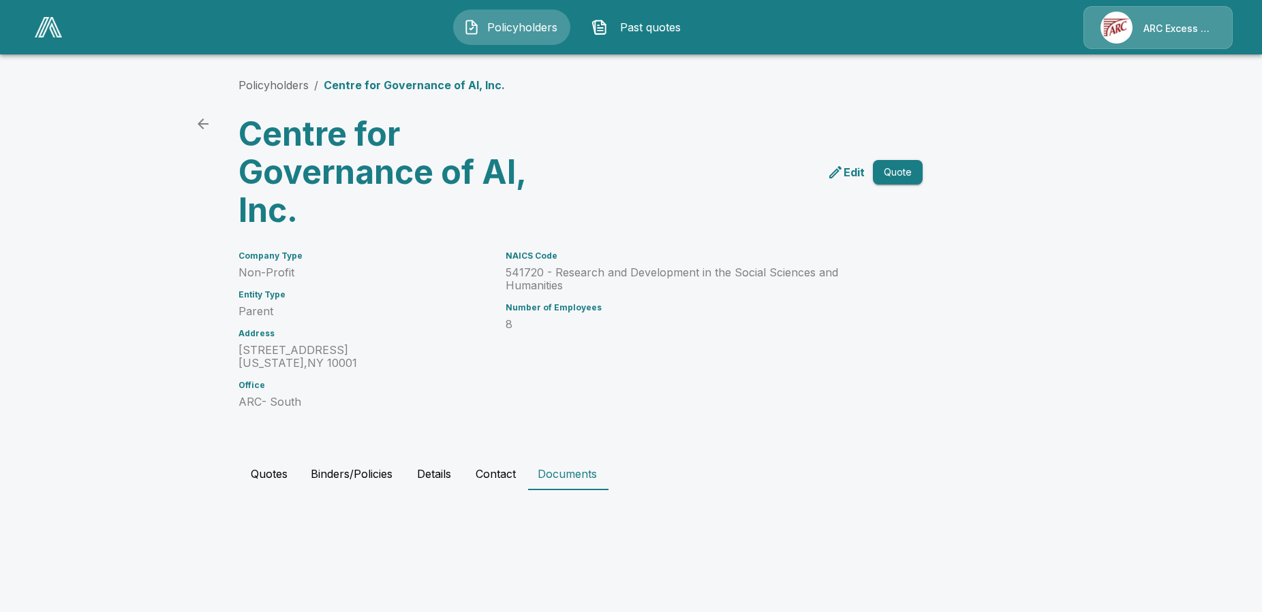
scroll to position [0, 0]
click at [287, 471] on button "Quotes" at bounding box center [268, 474] width 61 height 33
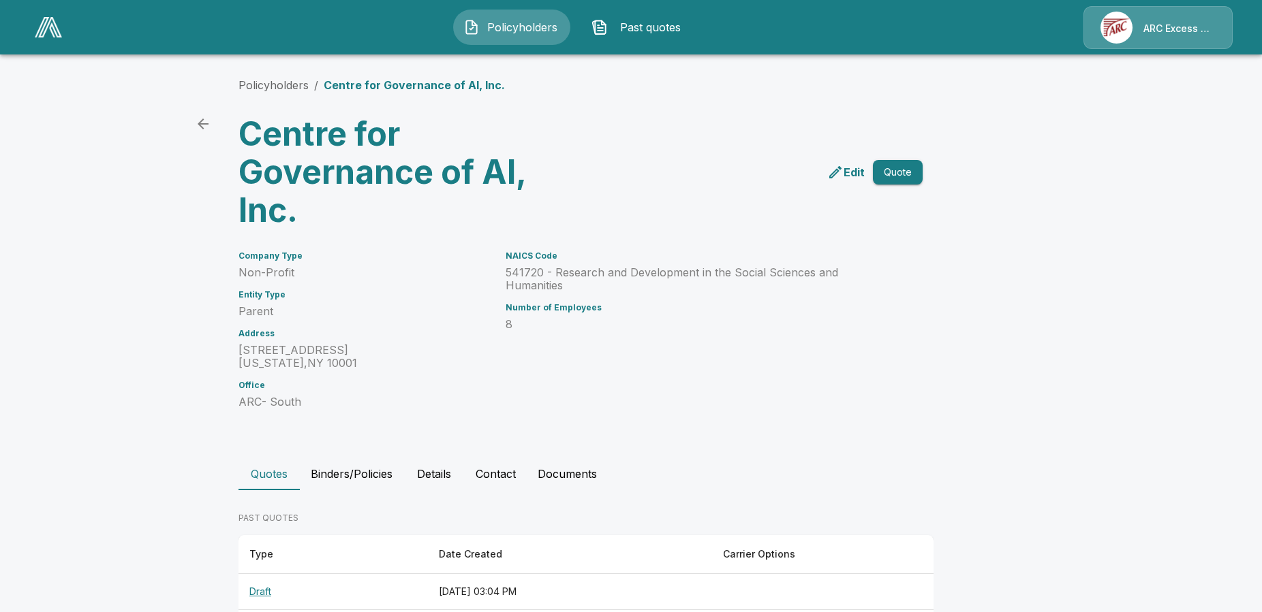
scroll to position [204, 0]
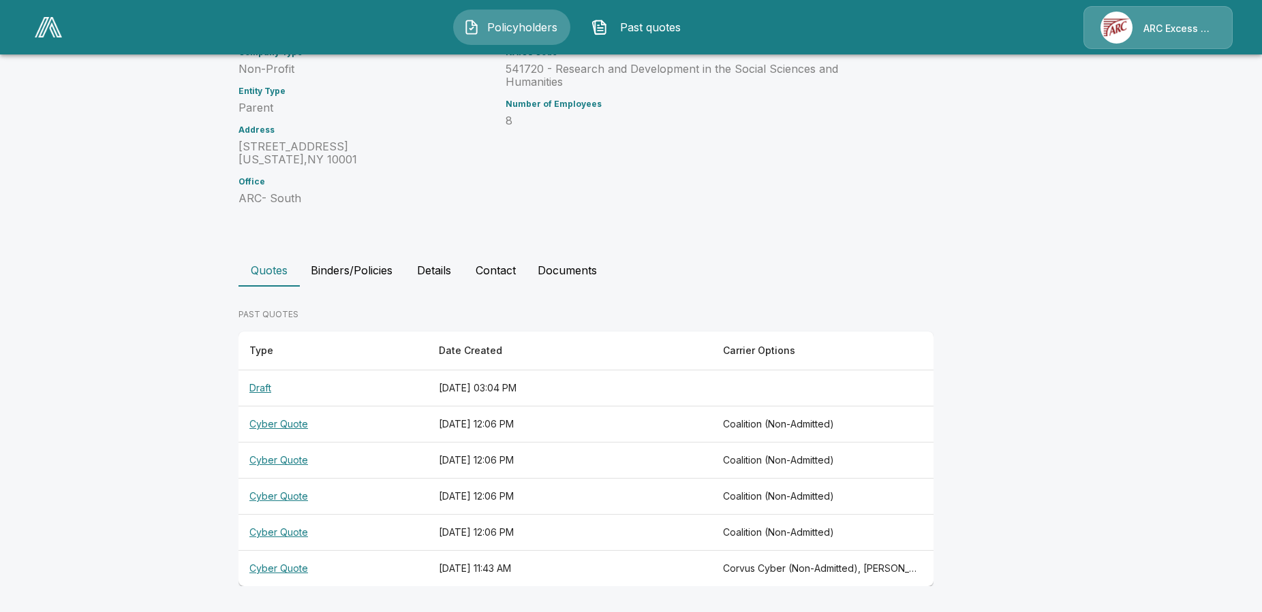
click at [455, 277] on button "Details" at bounding box center [433, 270] width 61 height 33
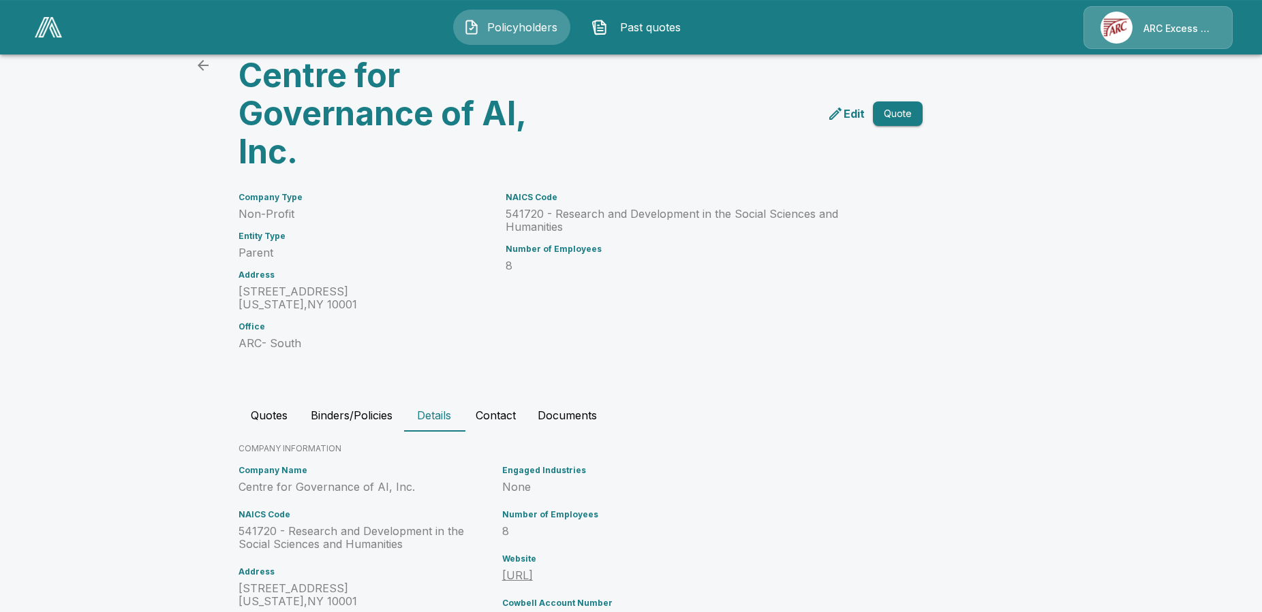
scroll to position [0, 0]
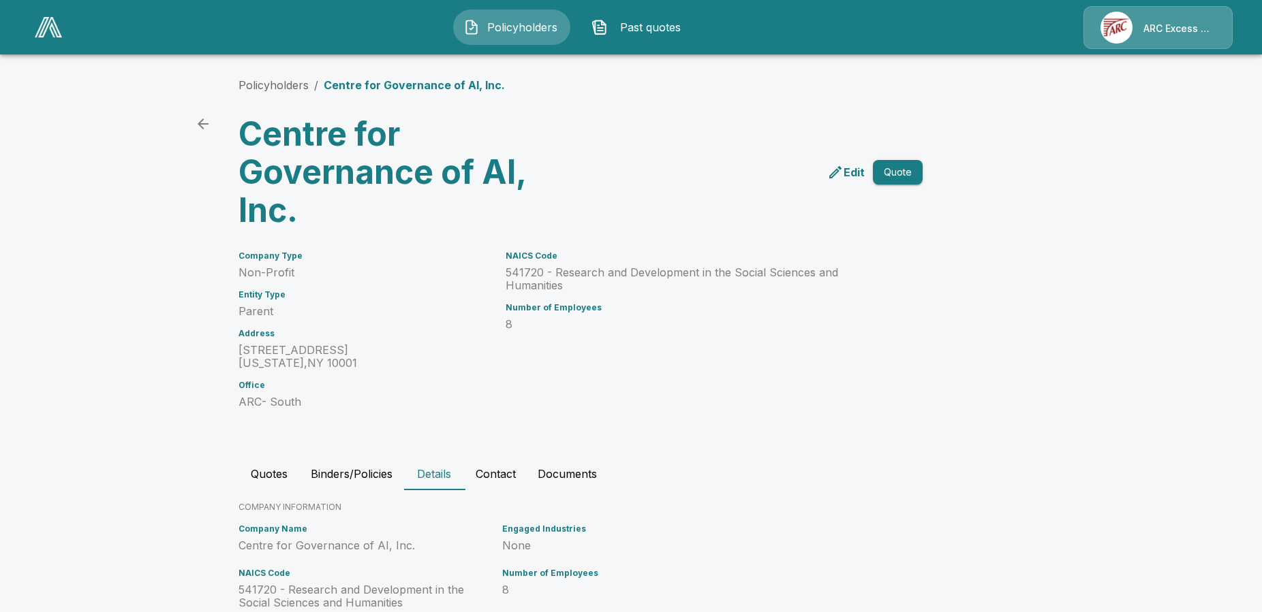
click at [276, 478] on button "Quotes" at bounding box center [268, 474] width 61 height 33
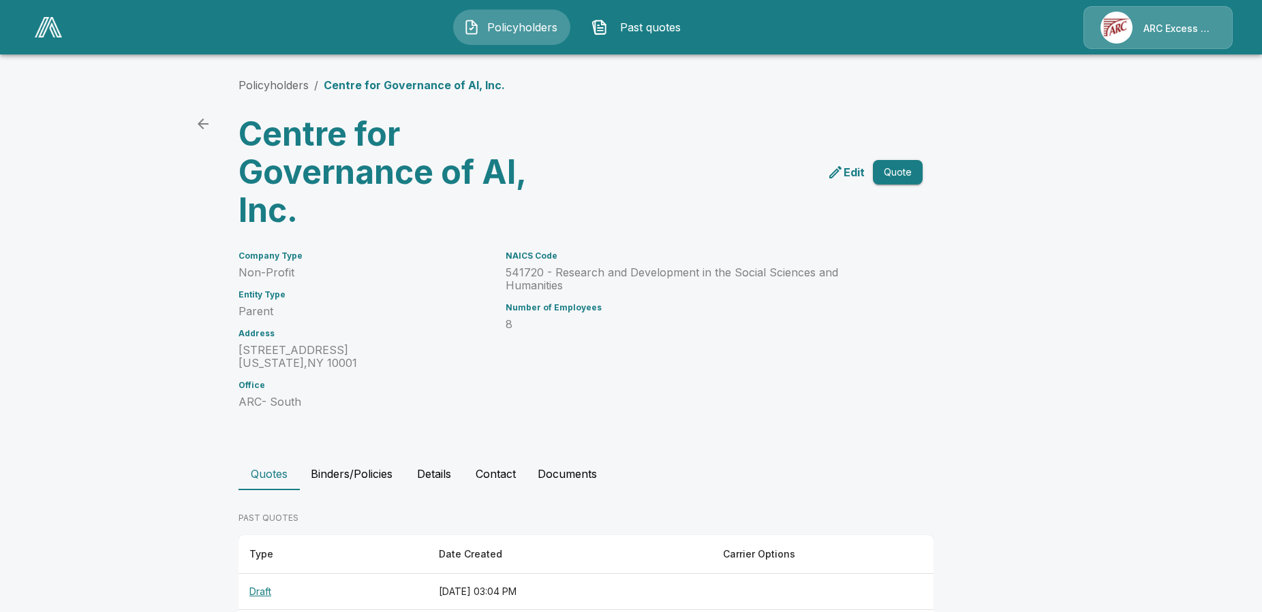
click at [324, 127] on h3 "Centre for Governance of AI, Inc." at bounding box center [406, 172] width 337 height 114
click at [341, 80] on p "Centre for Governance of AI, Inc." at bounding box center [414, 85] width 181 height 16
click at [208, 119] on icon "back" at bounding box center [203, 124] width 11 height 11
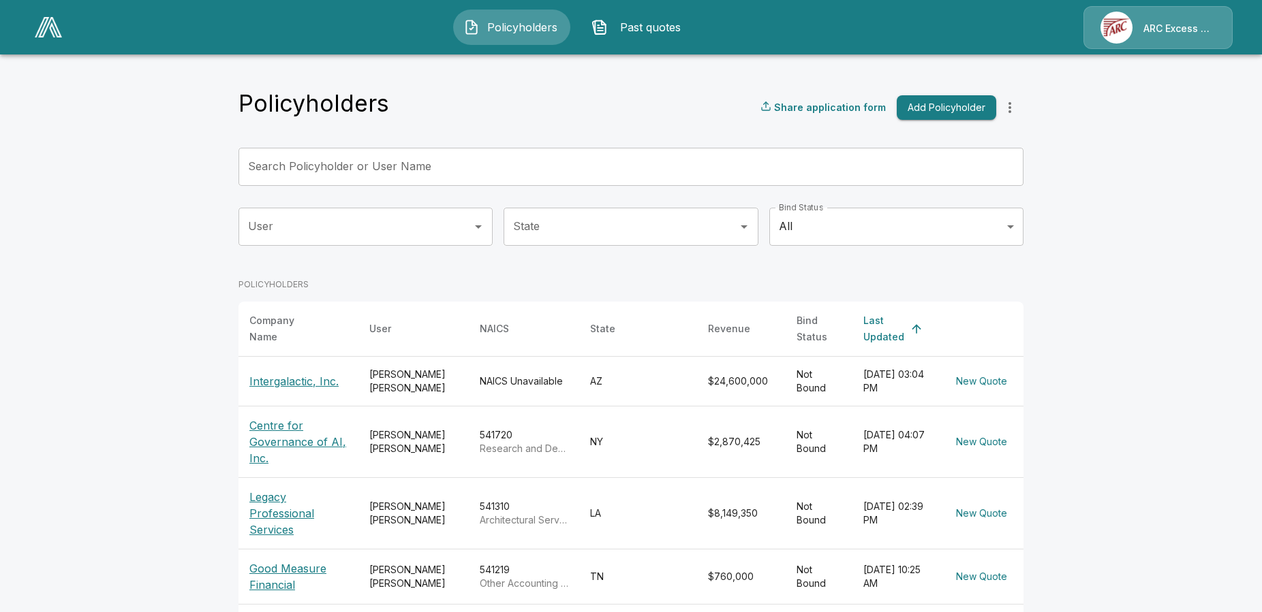
click at [297, 431] on p "Centre for Governance of AI, Inc." at bounding box center [298, 442] width 98 height 49
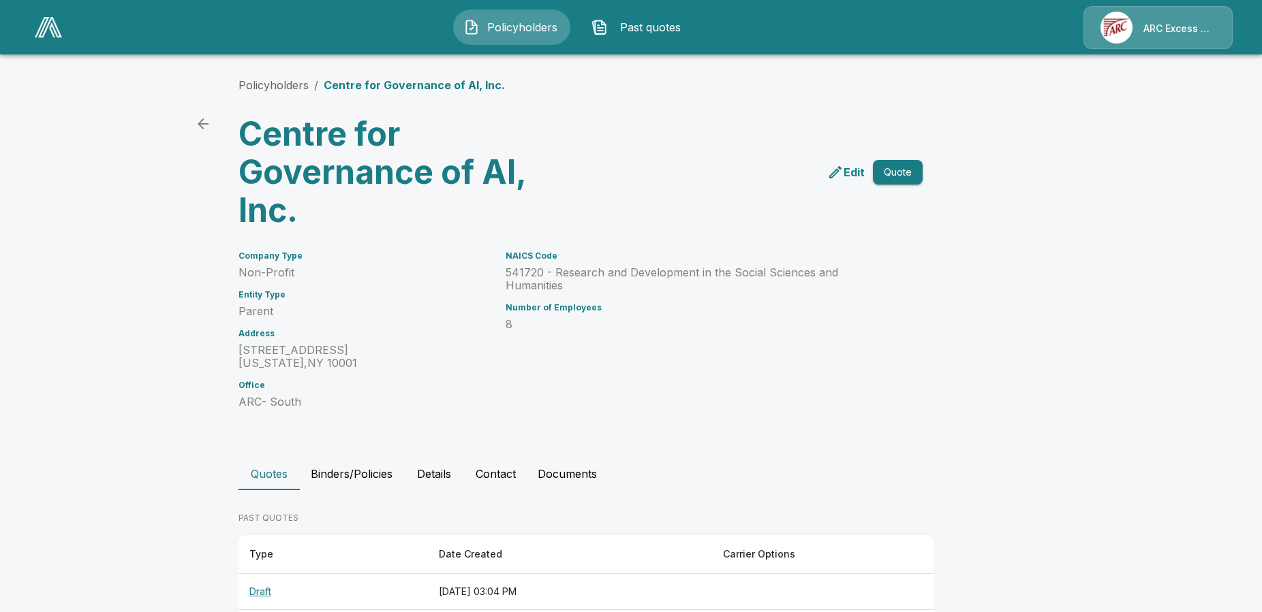
scroll to position [204, 0]
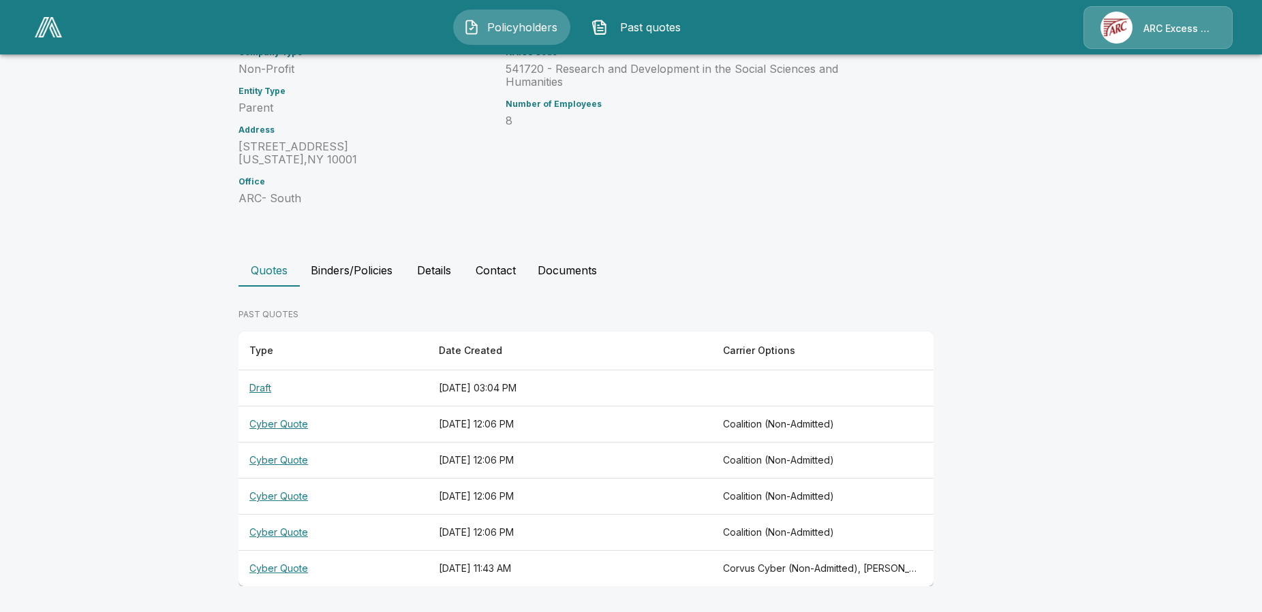
click at [432, 281] on button "Details" at bounding box center [433, 270] width 61 height 33
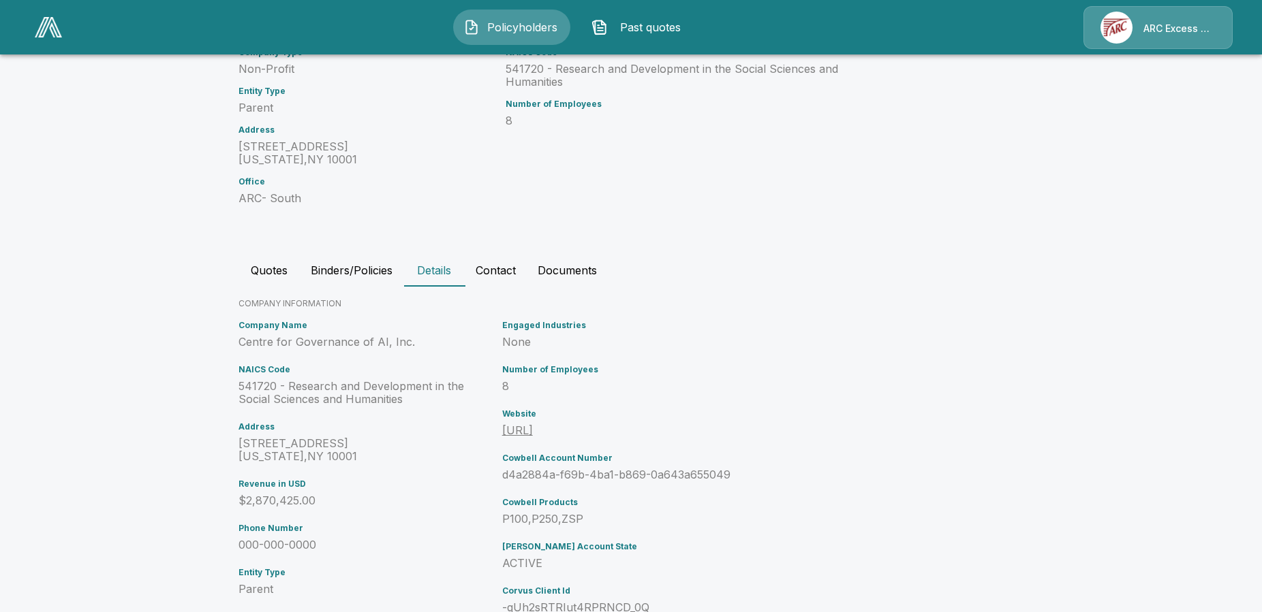
click at [552, 268] on button "Documents" at bounding box center [567, 270] width 81 height 33
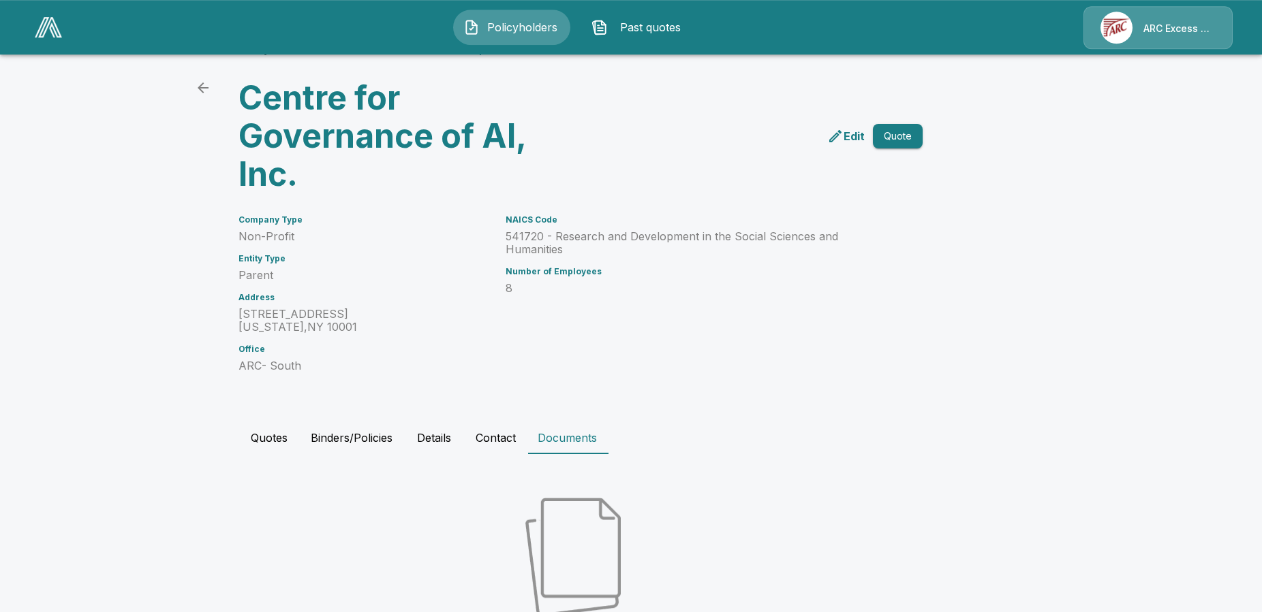
scroll to position [174, 0]
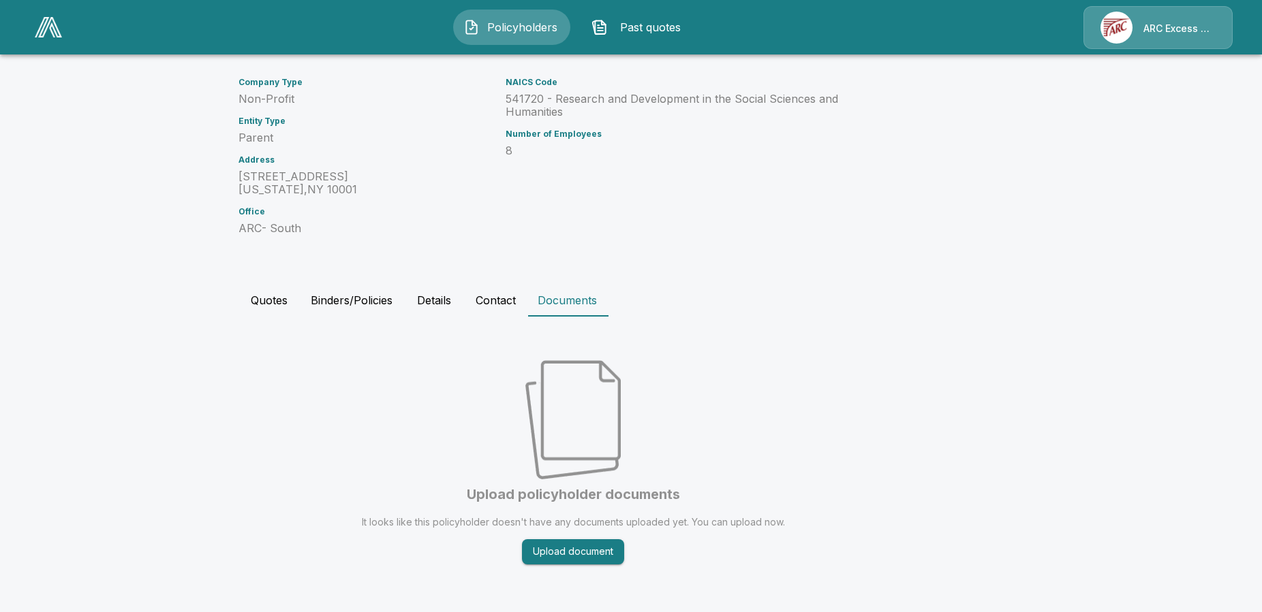
drag, startPoint x: 382, startPoint y: 274, endPoint x: 375, endPoint y: 304, distance: 30.7
click at [382, 275] on div "Policyholders / Centre for Governance of AI, Inc. Centre for Governance of AI, …" at bounding box center [631, 244] width 818 height 735
click at [375, 305] on button "Binders/Policies" at bounding box center [352, 300] width 104 height 33
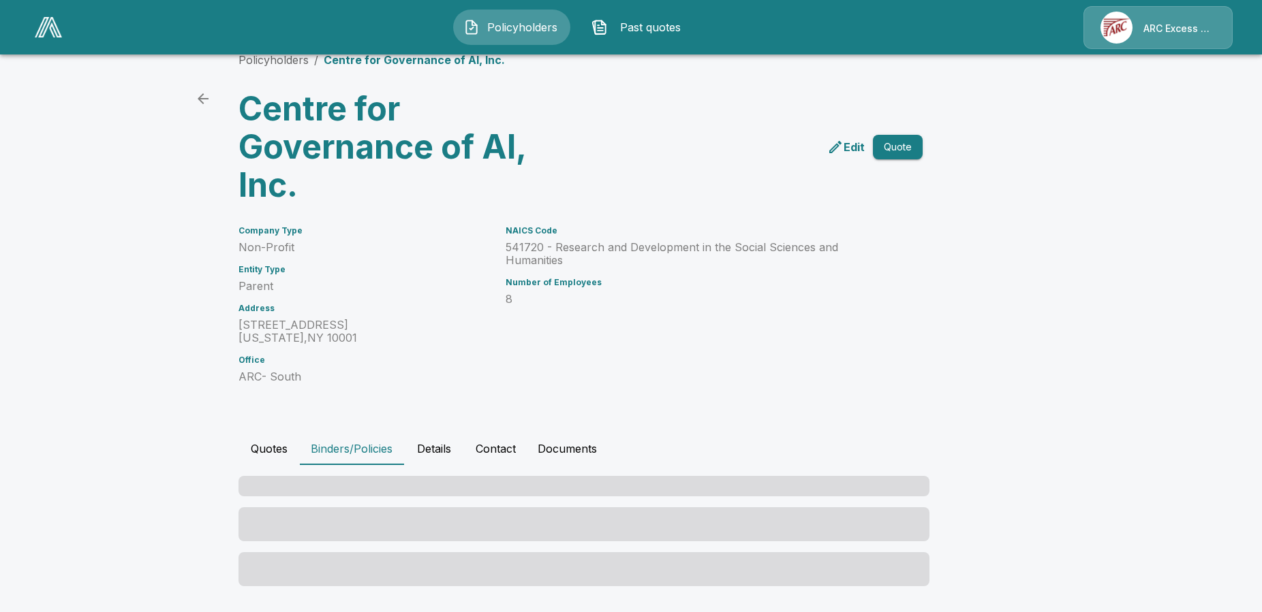
scroll to position [25, 0]
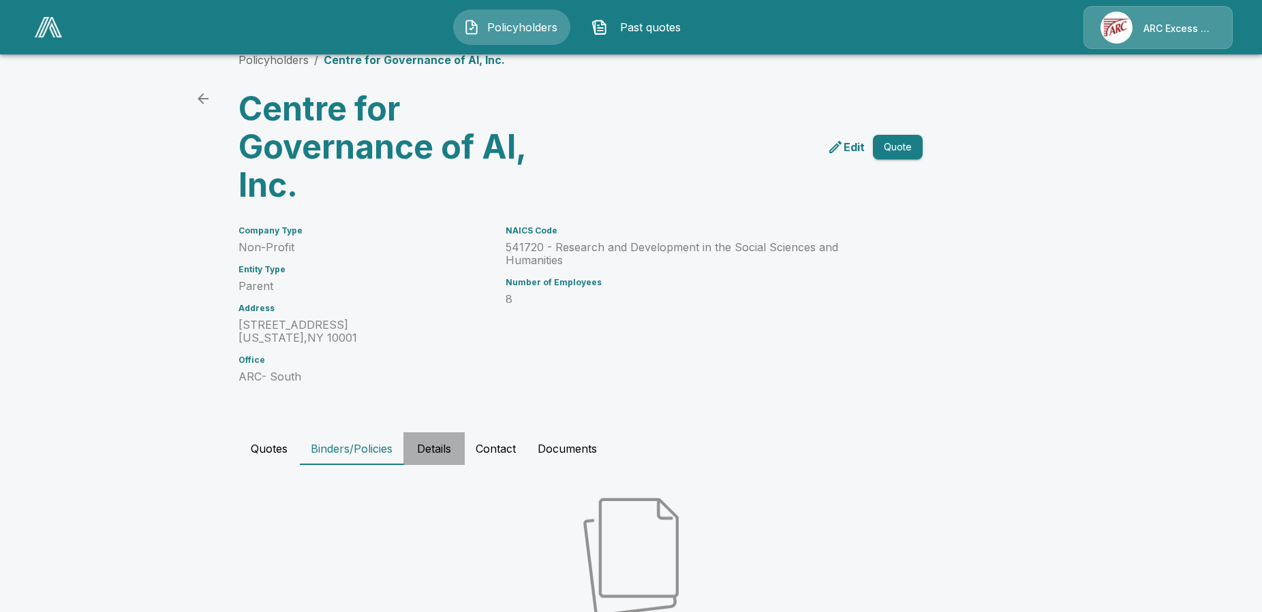
click at [435, 452] on button "Details" at bounding box center [433, 449] width 61 height 33
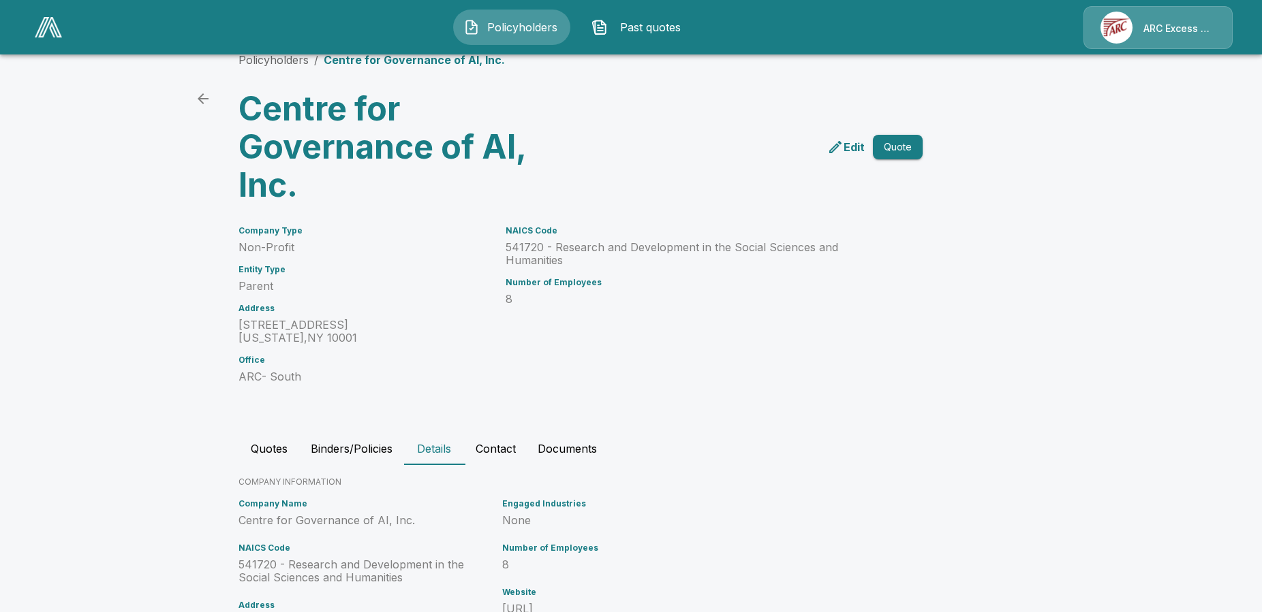
click at [264, 440] on button "Quotes" at bounding box center [268, 449] width 61 height 33
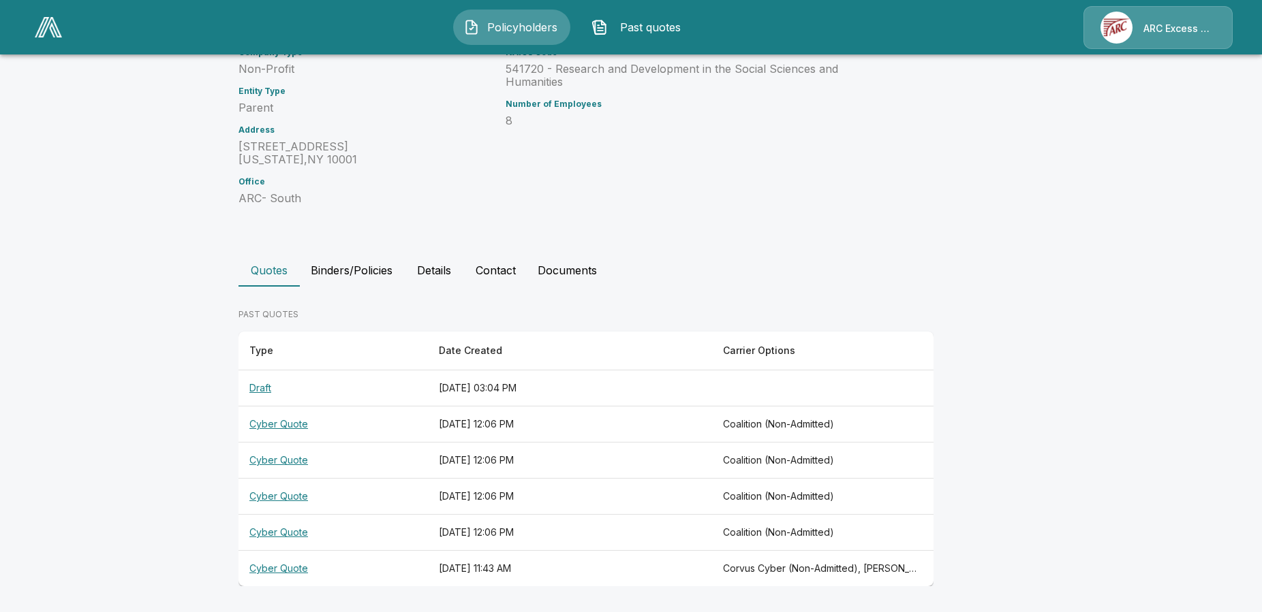
scroll to position [0, 0]
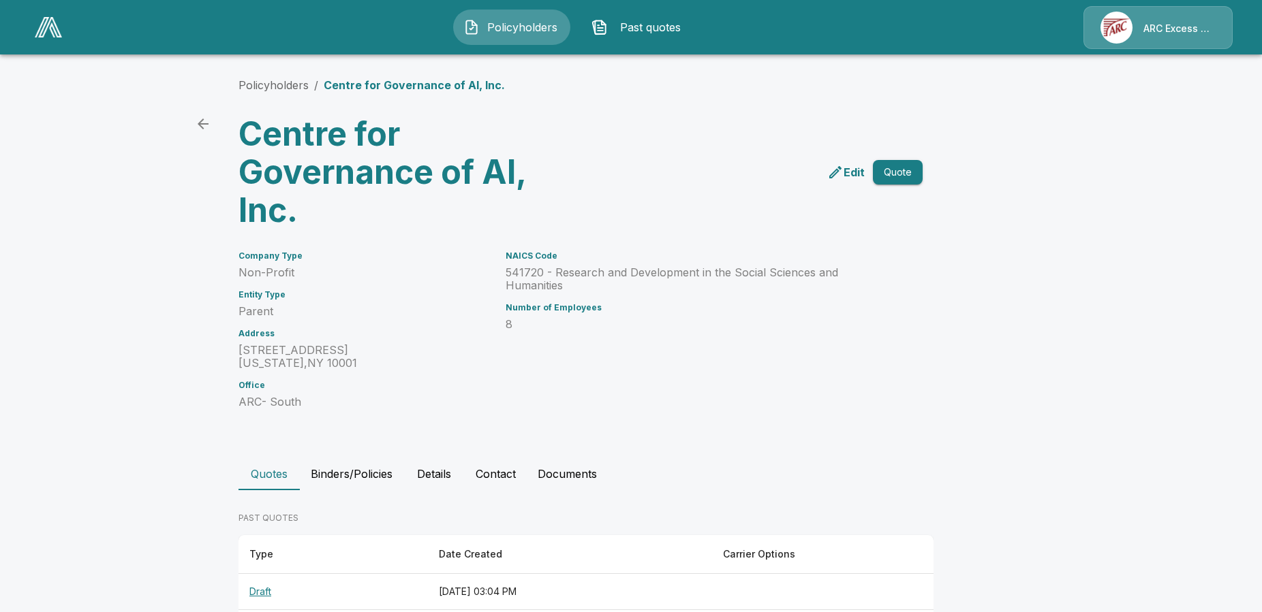
click at [204, 121] on icon "back" at bounding box center [203, 124] width 16 height 16
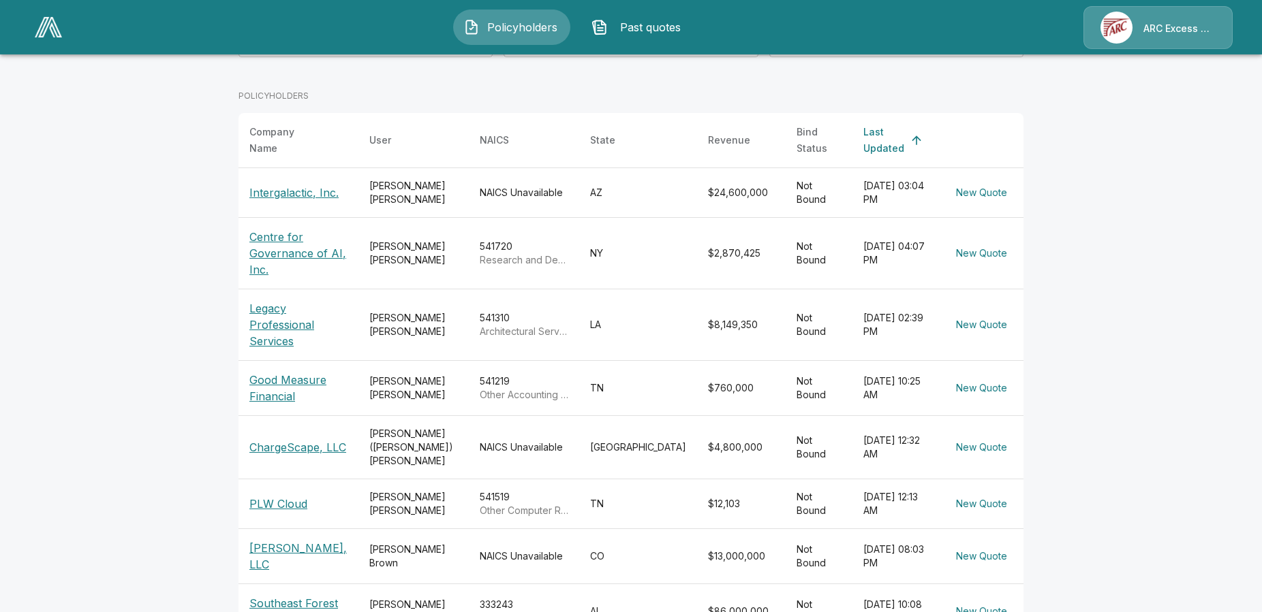
scroll to position [208, 0]
